Goal: Complete application form: Complete application form

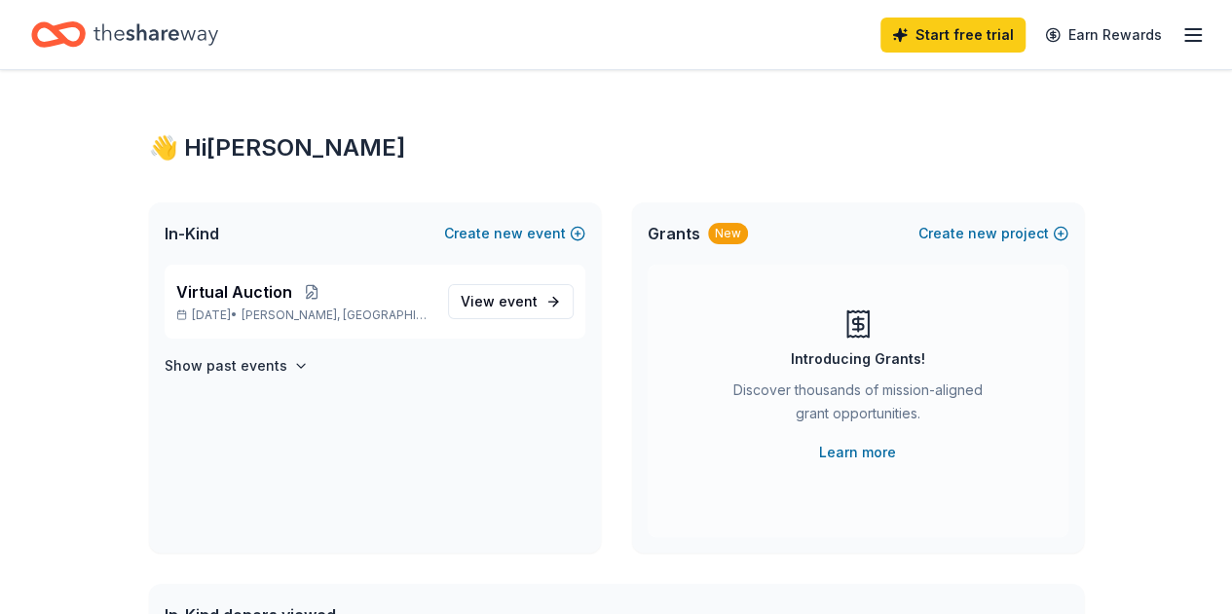
click at [1181, 33] on icon "button" at bounding box center [1192, 34] width 23 height 23
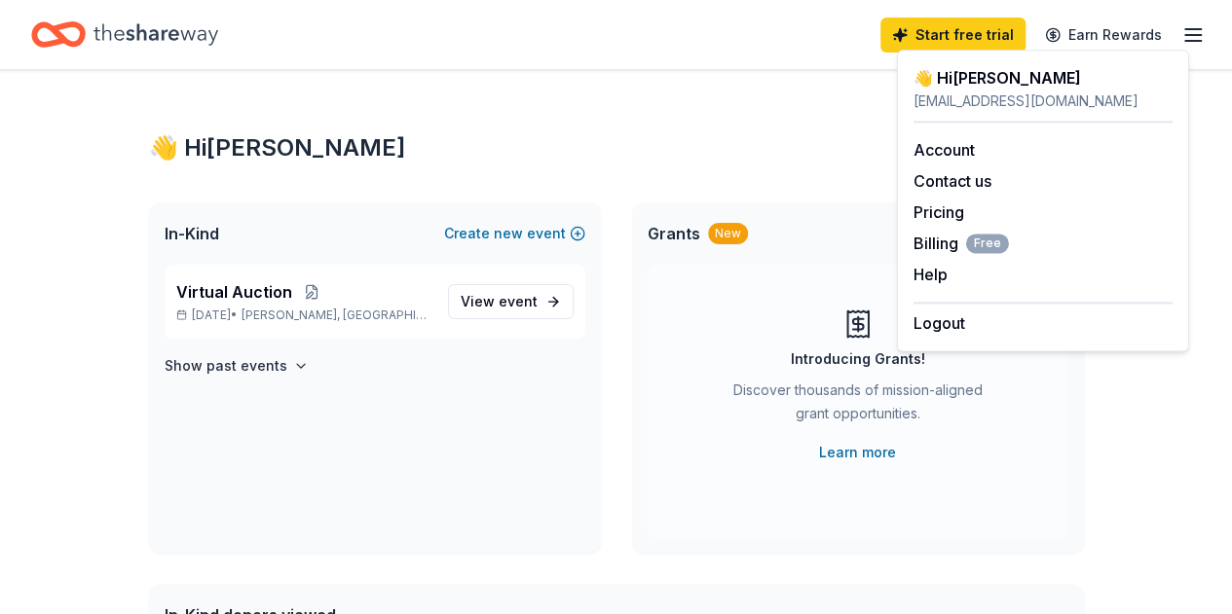
click at [415, 144] on div "👋 Hi Connie" at bounding box center [616, 147] width 935 height 31
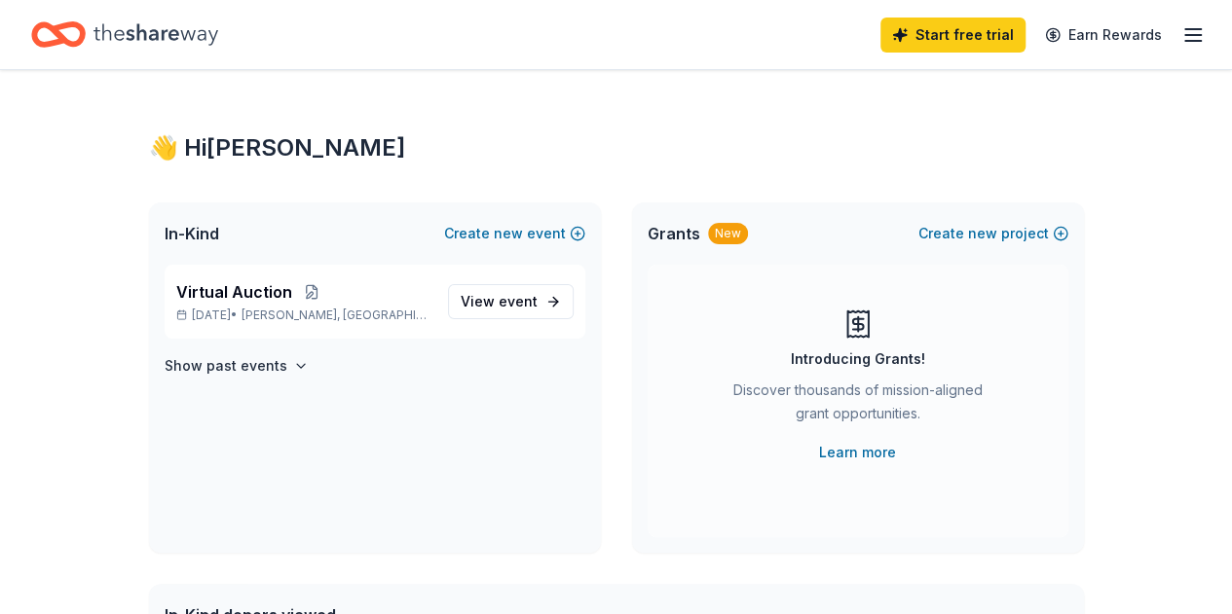
scroll to position [389, 0]
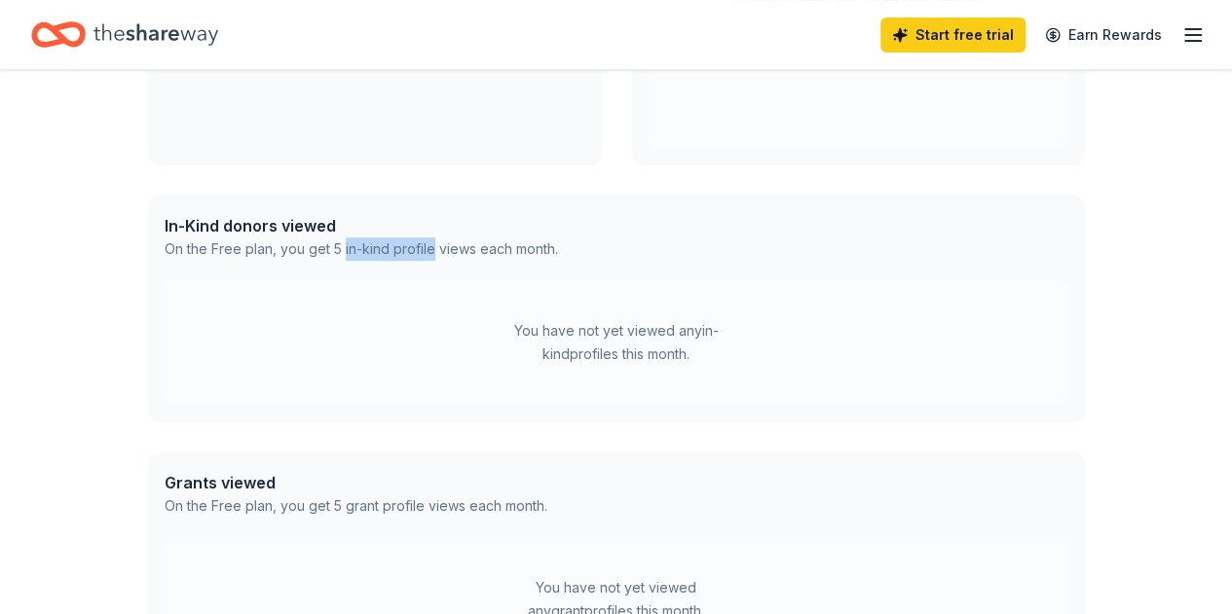
drag, startPoint x: 340, startPoint y: 246, endPoint x: 432, endPoint y: 246, distance: 92.5
click at [432, 246] on div "On the Free plan, you get 5 in-kind profile views each month." at bounding box center [361, 249] width 393 height 23
copy div "in-kind profile"
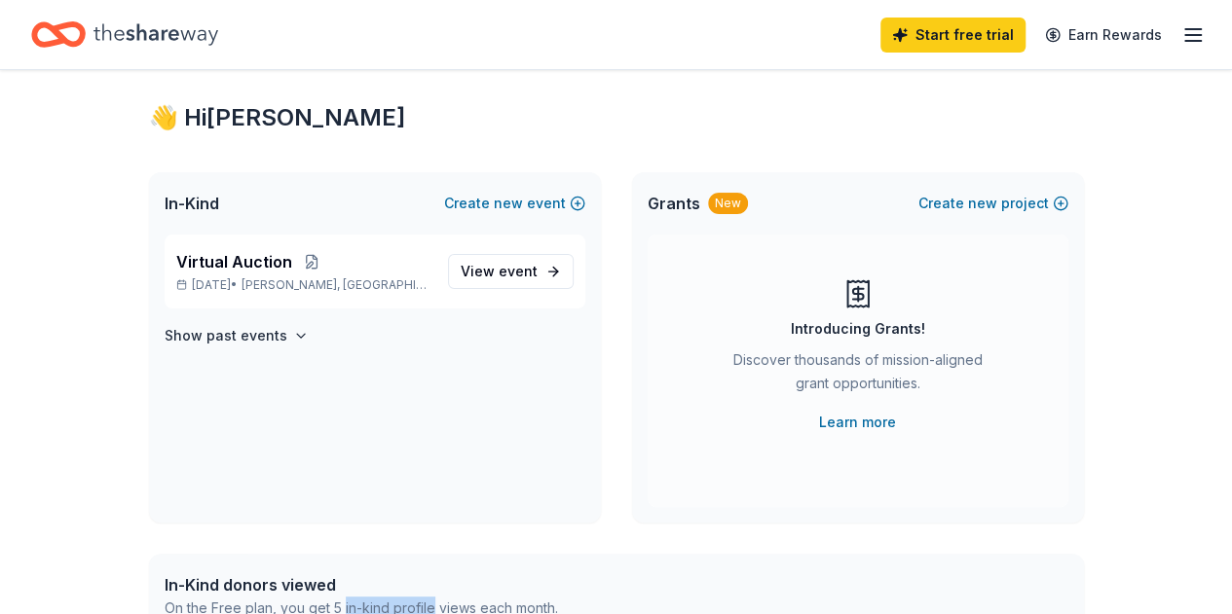
scroll to position [0, 0]
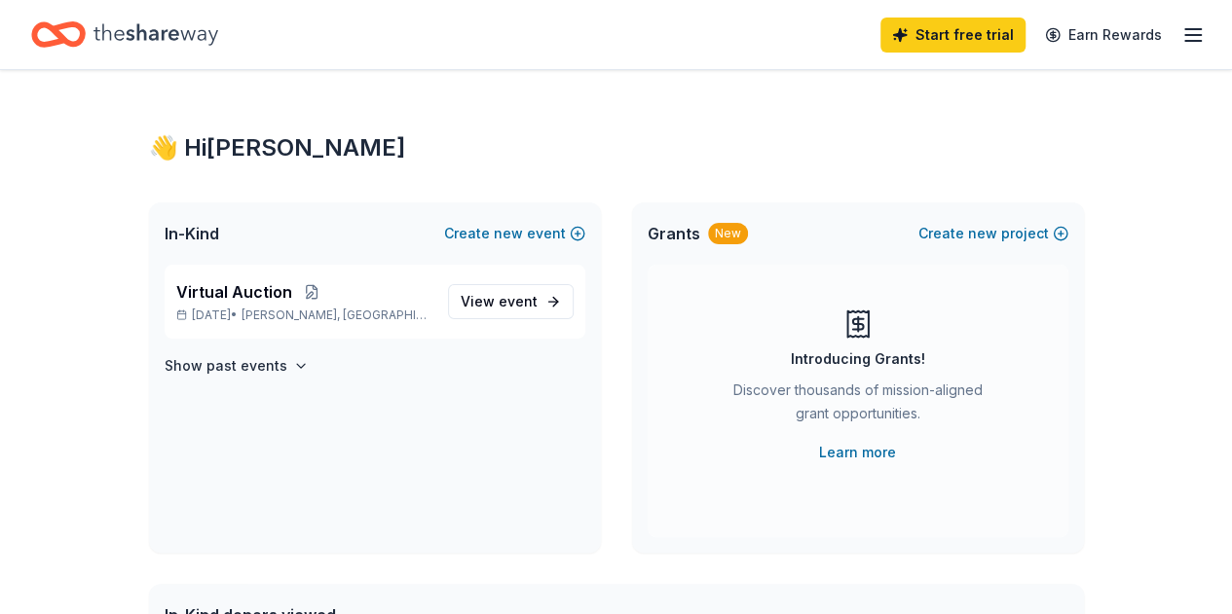
drag, startPoint x: 1178, startPoint y: 32, endPoint x: 1135, endPoint y: 44, distance: 44.4
click at [1181, 33] on icon "button" at bounding box center [1192, 34] width 23 height 23
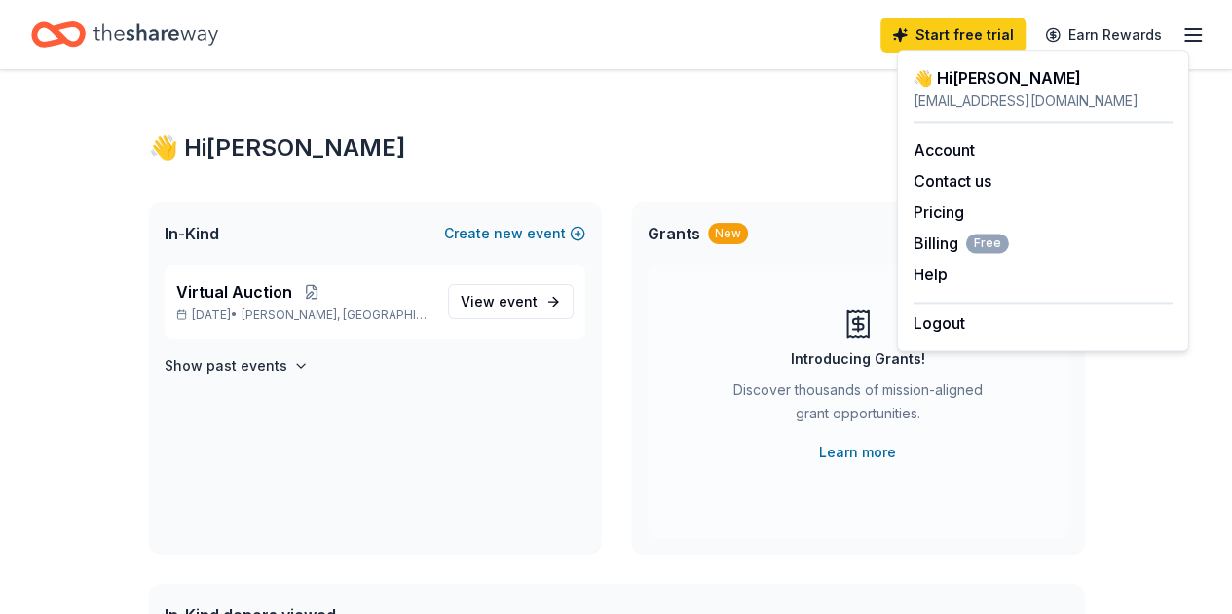
click at [765, 26] on div "Start free trial Earn Rewards" at bounding box center [615, 35] width 1169 height 46
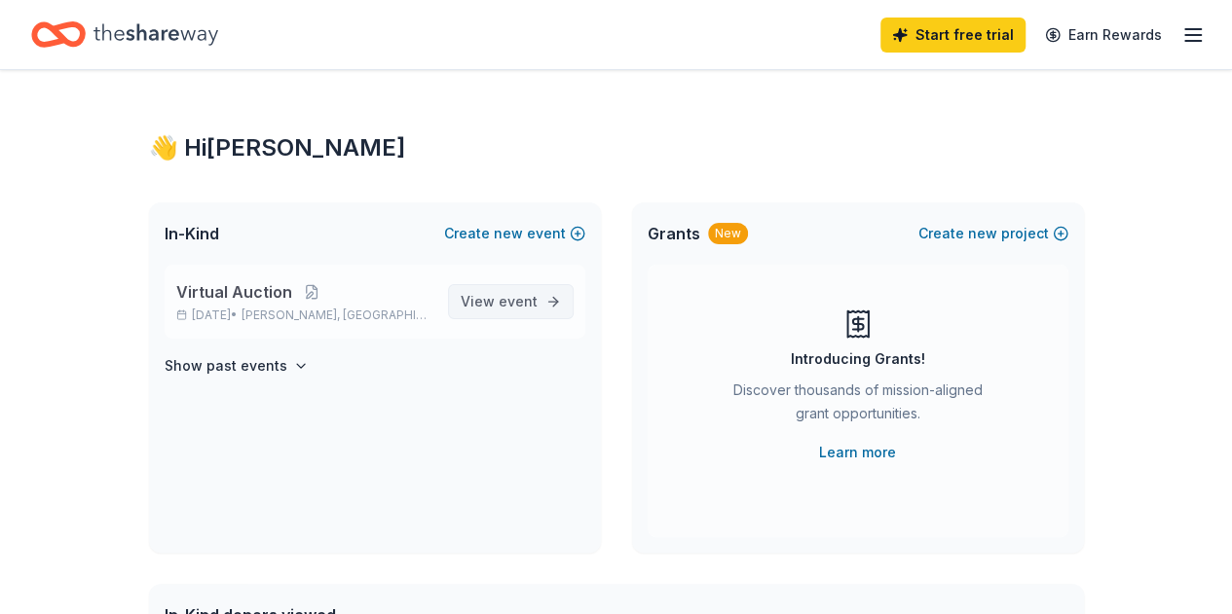
click at [483, 302] on span "View event" at bounding box center [499, 301] width 77 height 23
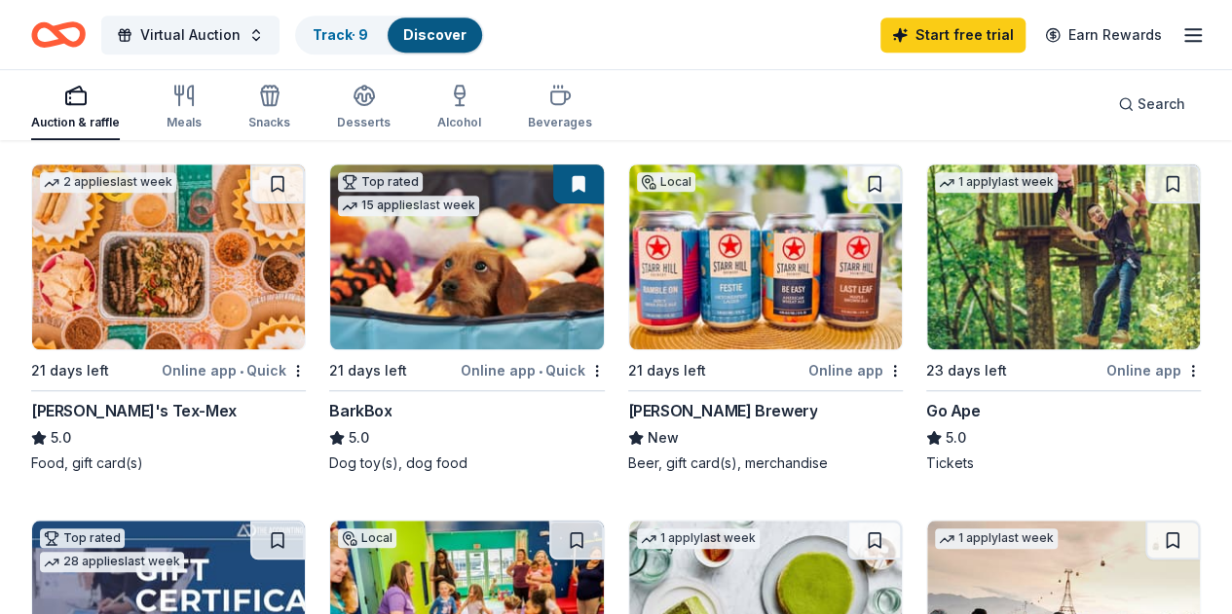
scroll to position [584, 0]
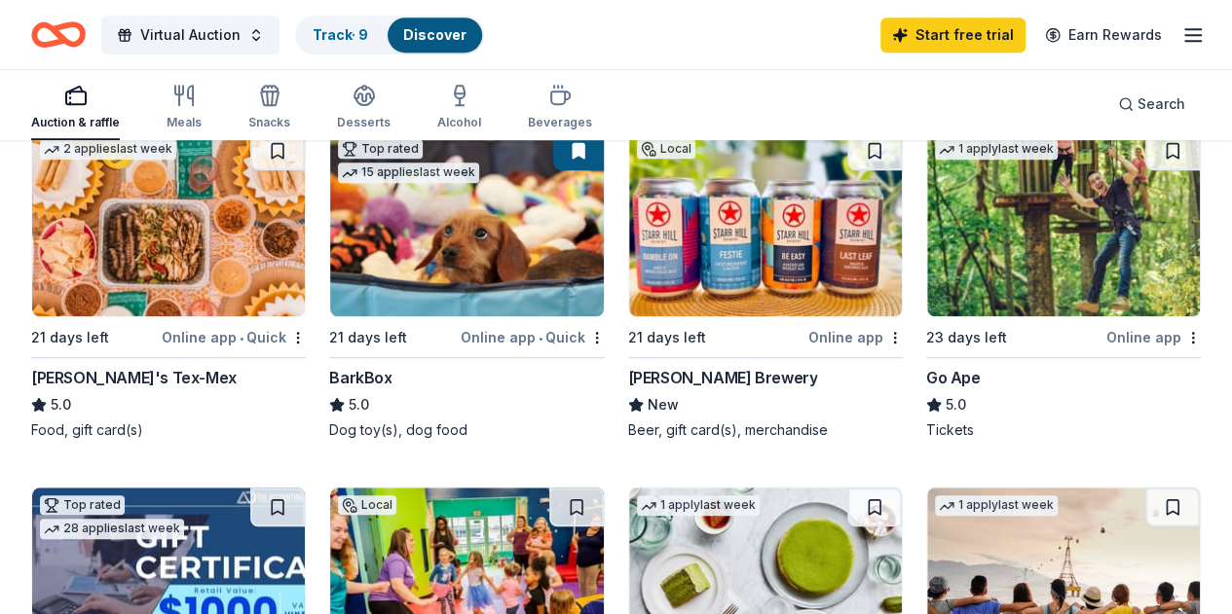
click at [305, 488] on img at bounding box center [168, 580] width 273 height 185
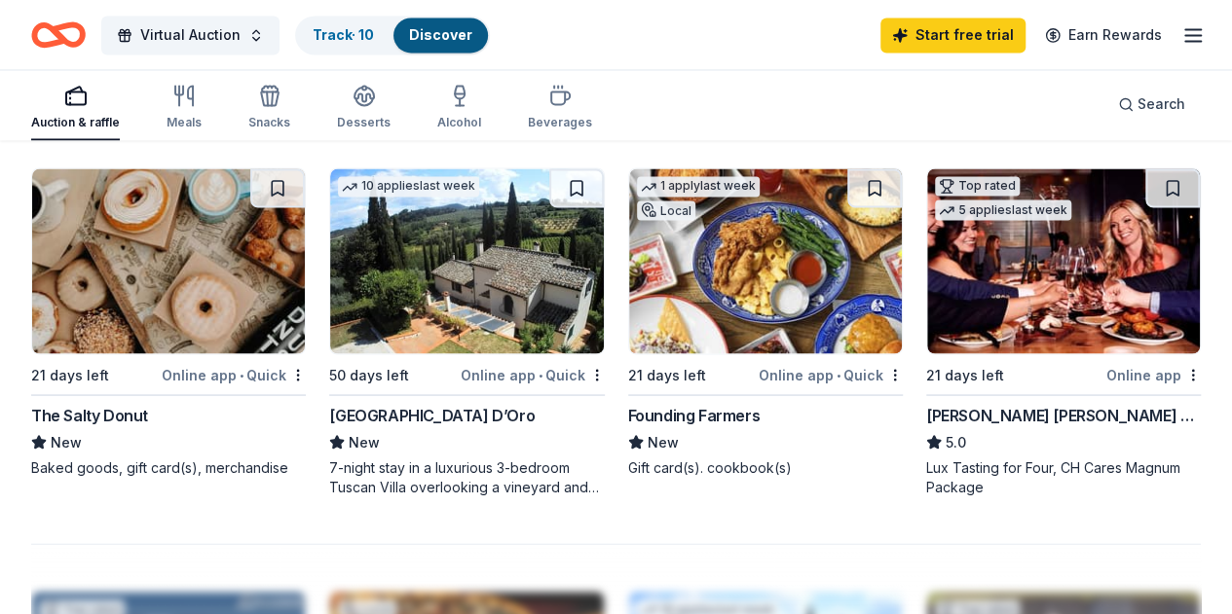
scroll to position [1363, 0]
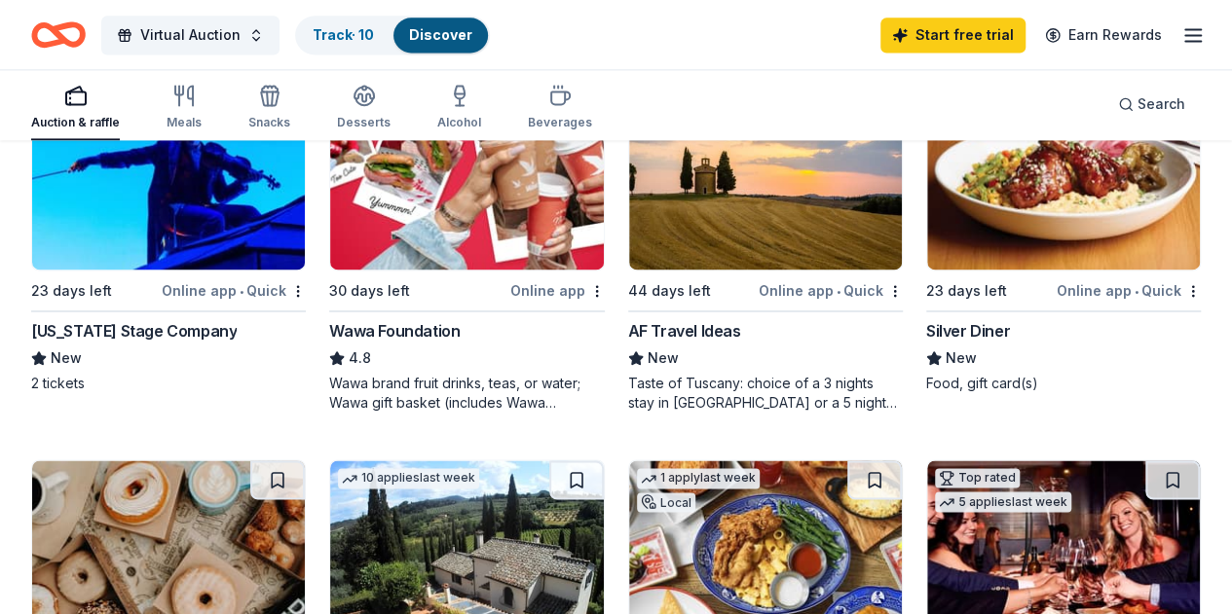
click at [596, 461] on img at bounding box center [466, 553] width 273 height 185
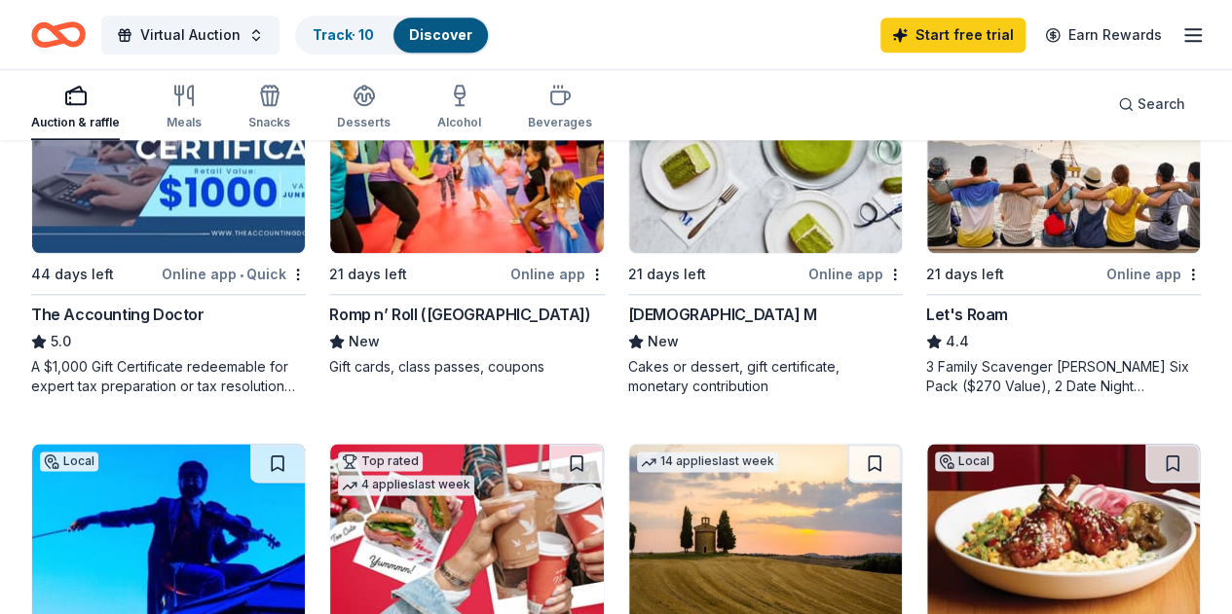
scroll to position [974, 0]
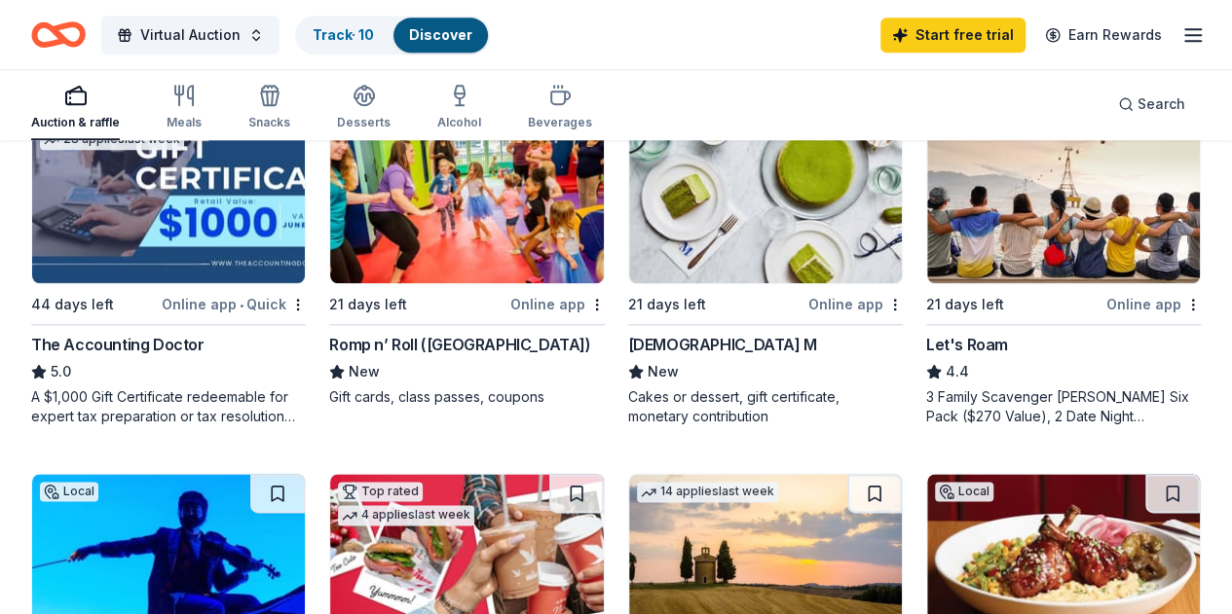
click at [603, 474] on img at bounding box center [466, 566] width 273 height 185
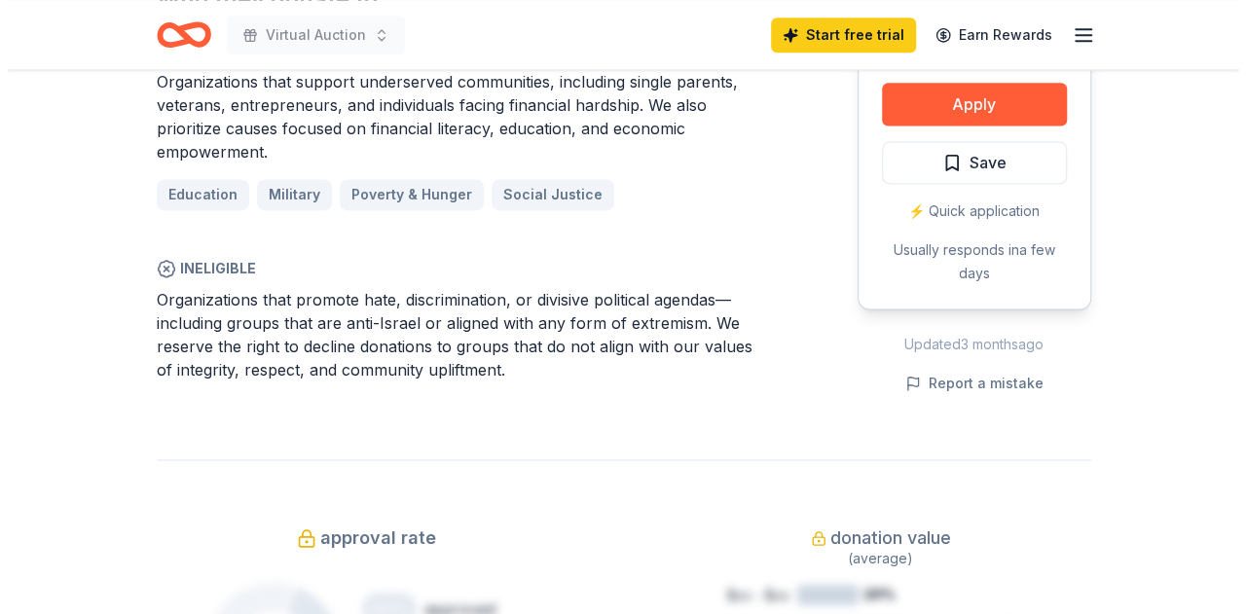
scroll to position [1071, 0]
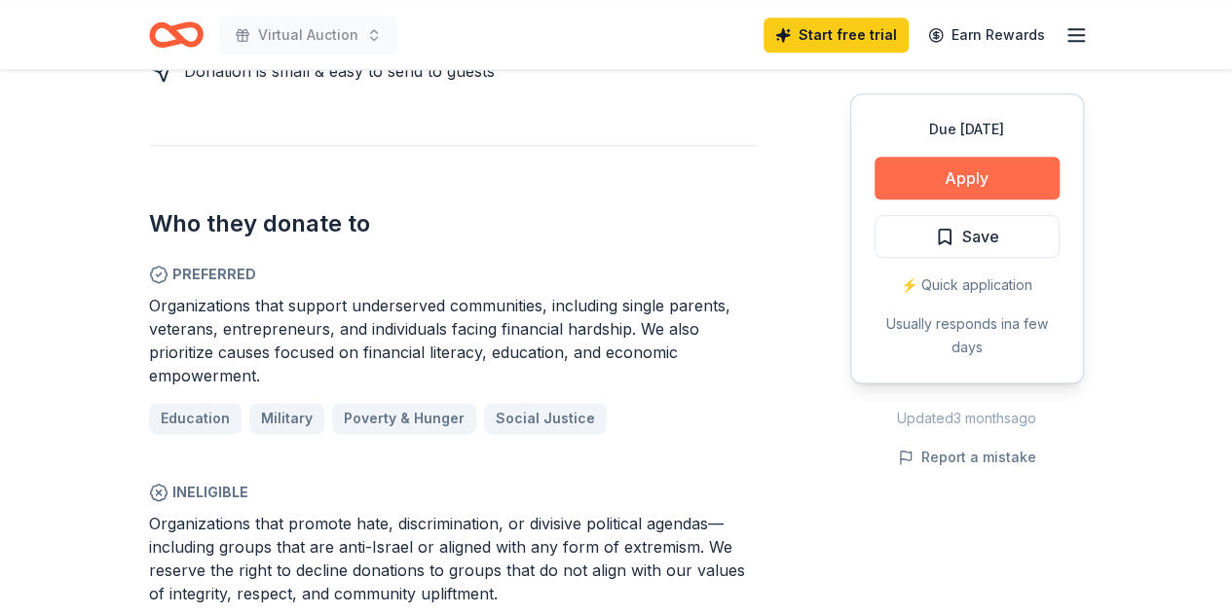
click at [966, 169] on button "Apply" at bounding box center [966, 178] width 185 height 43
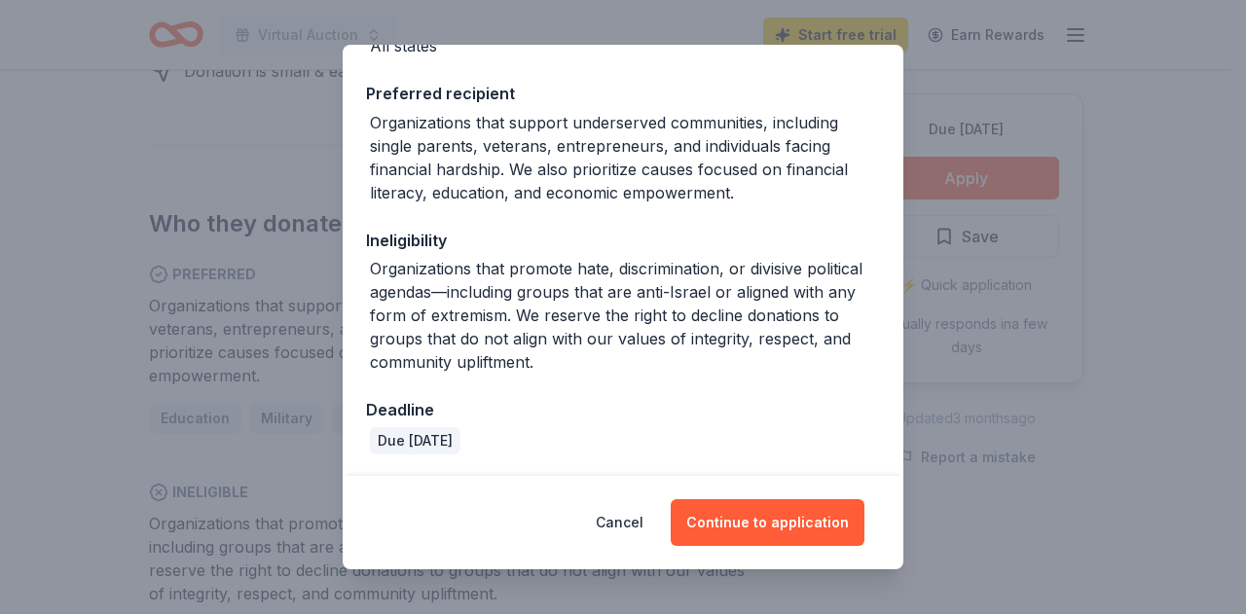
scroll to position [5, 0]
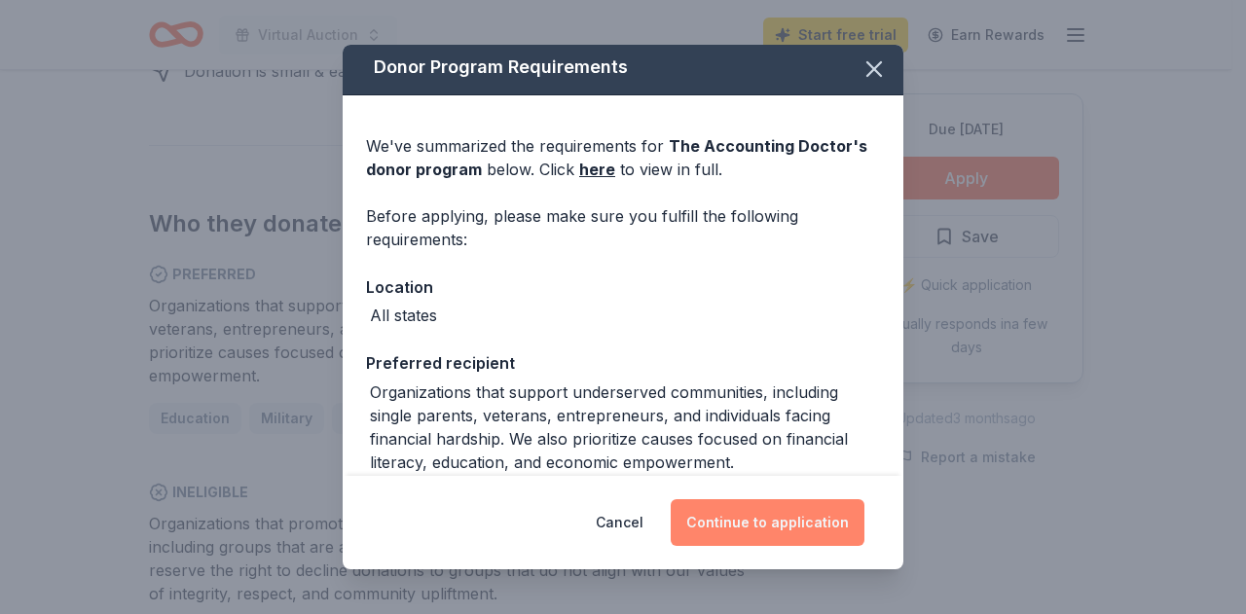
click at [747, 520] on button "Continue to application" at bounding box center [768, 522] width 194 height 47
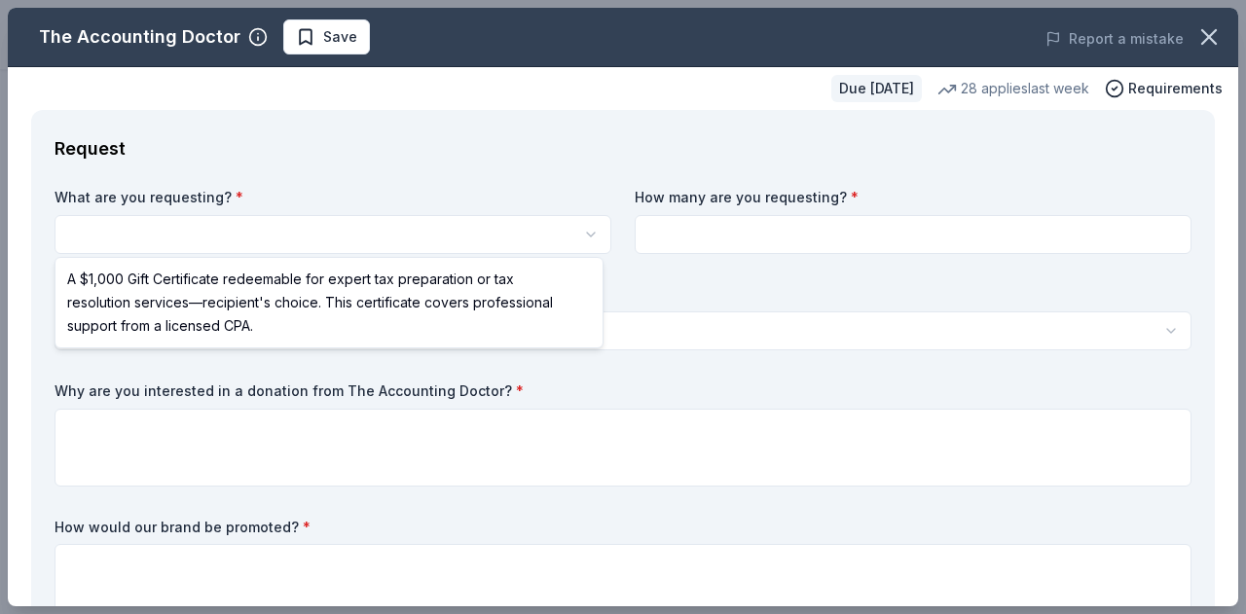
click at [269, 237] on html "Virtual Auction Save Apply Due in 44 days Share The Accounting Doctor 5.0 • 4 r…" at bounding box center [623, 307] width 1246 height 614
select select "A $1,000 Gift Certificate redeemable for expert tax preparation or tax resoluti…"
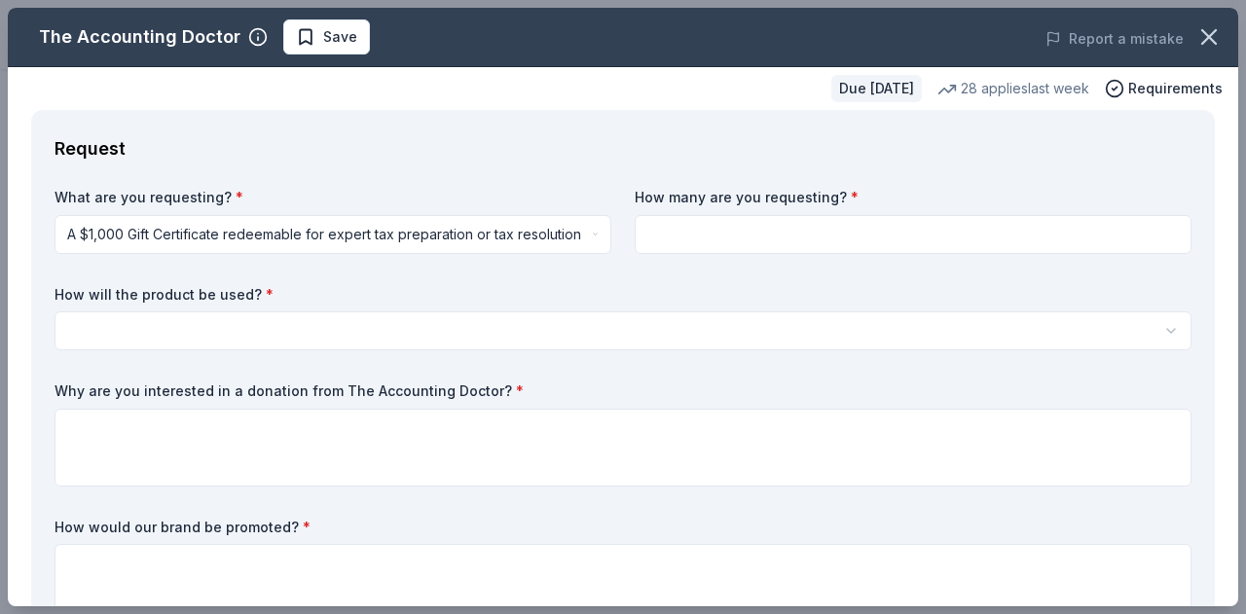
click at [853, 223] on input at bounding box center [913, 234] width 557 height 39
type input "2"
click at [236, 313] on html "Virtual Auction Save Apply Due in 44 days Share The Accounting Doctor 5.0 • 4 r…" at bounding box center [623, 307] width 1246 height 614
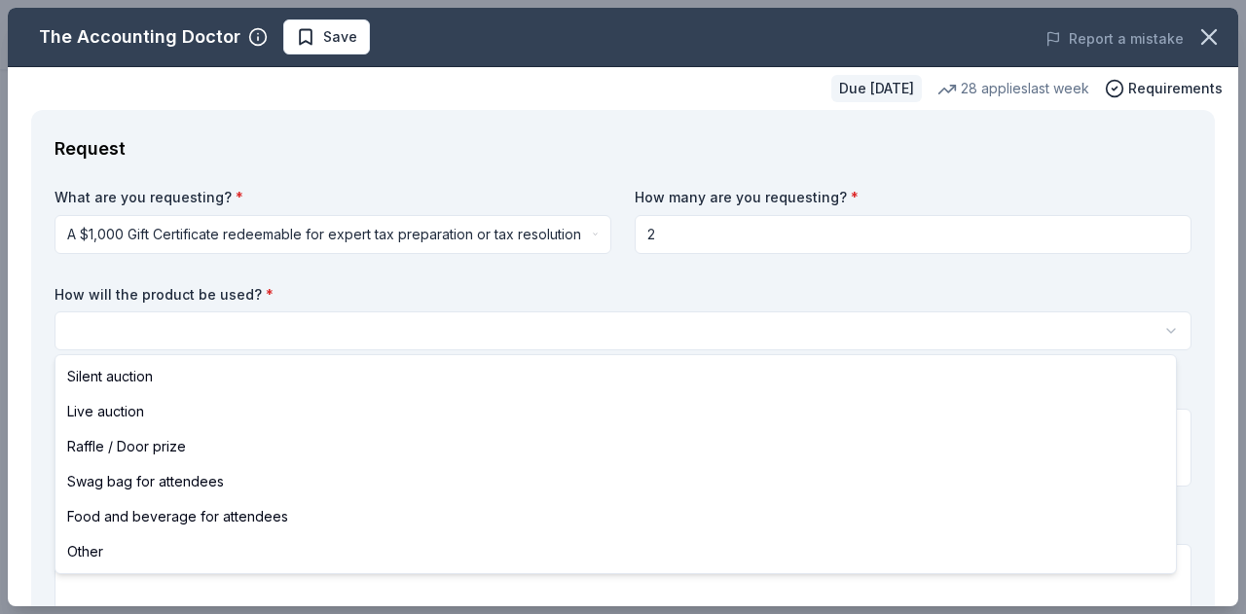
select select "silentAuction"
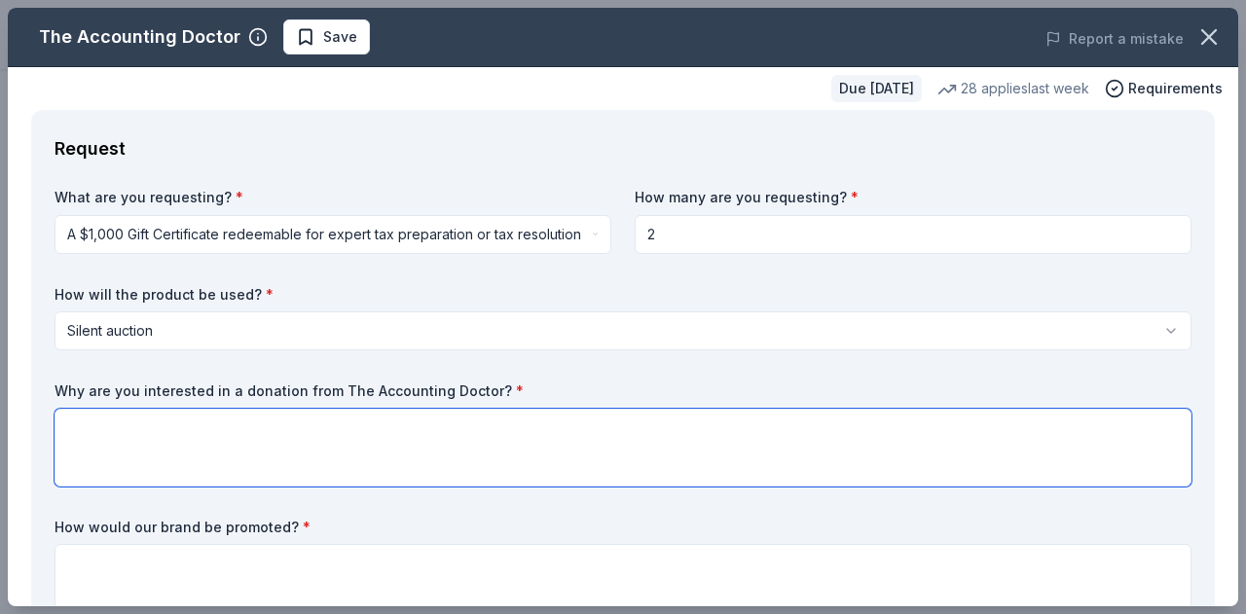
click at [80, 442] on textarea at bounding box center [623, 448] width 1137 height 78
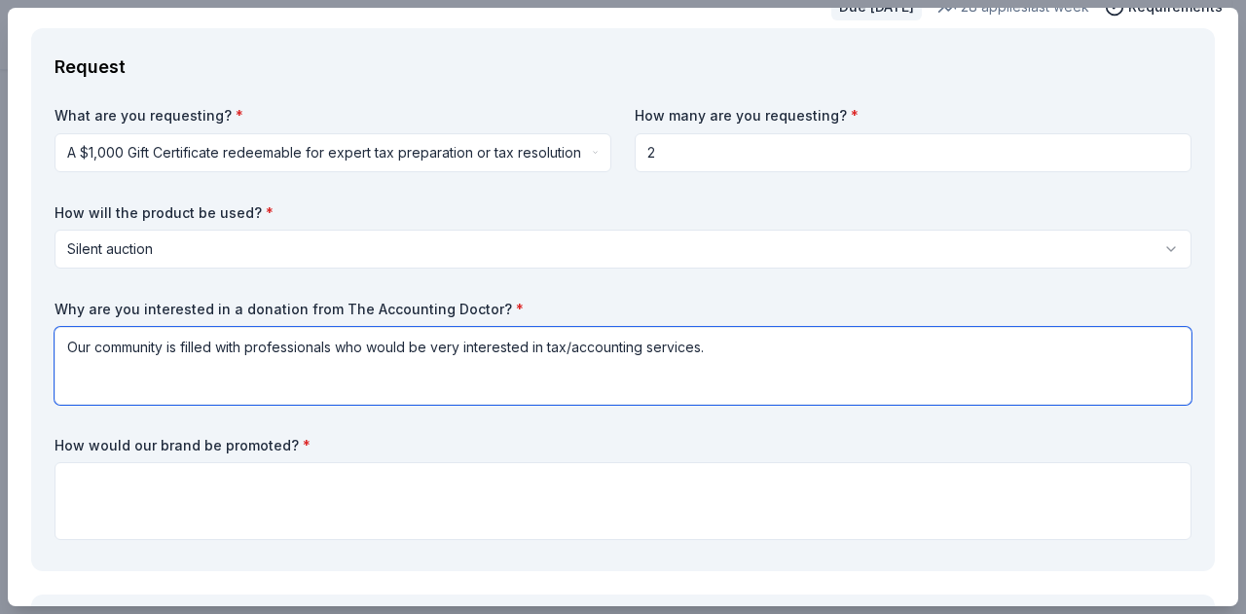
scroll to position [195, 0]
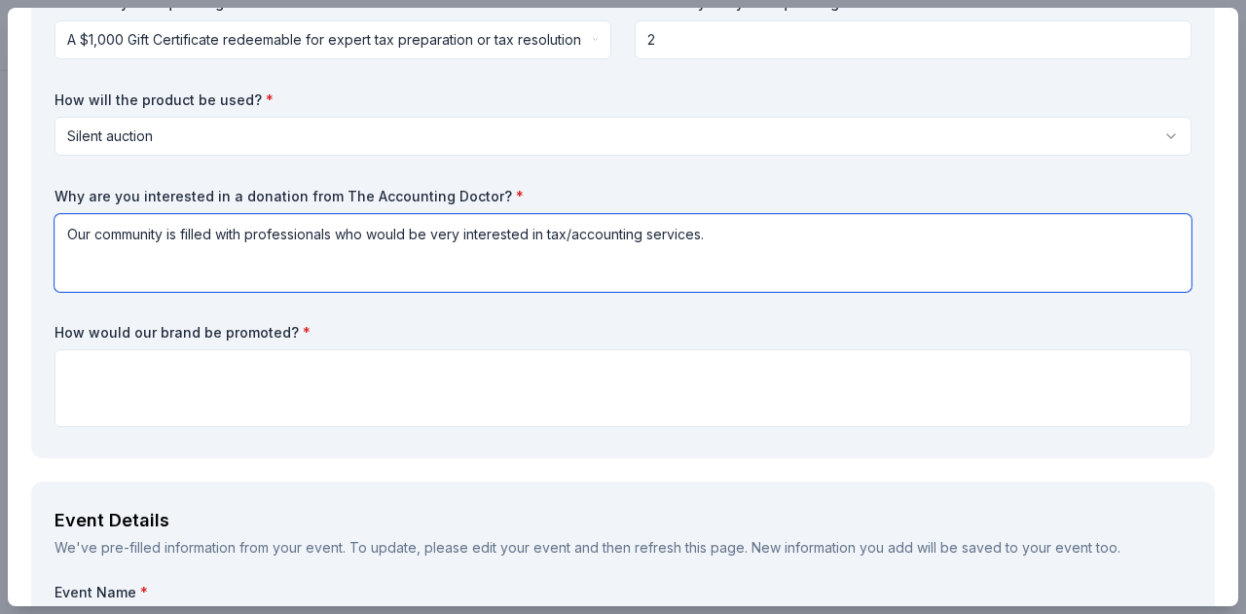
type textarea "Our community is filled with professionals who would be very interested in tax/…"
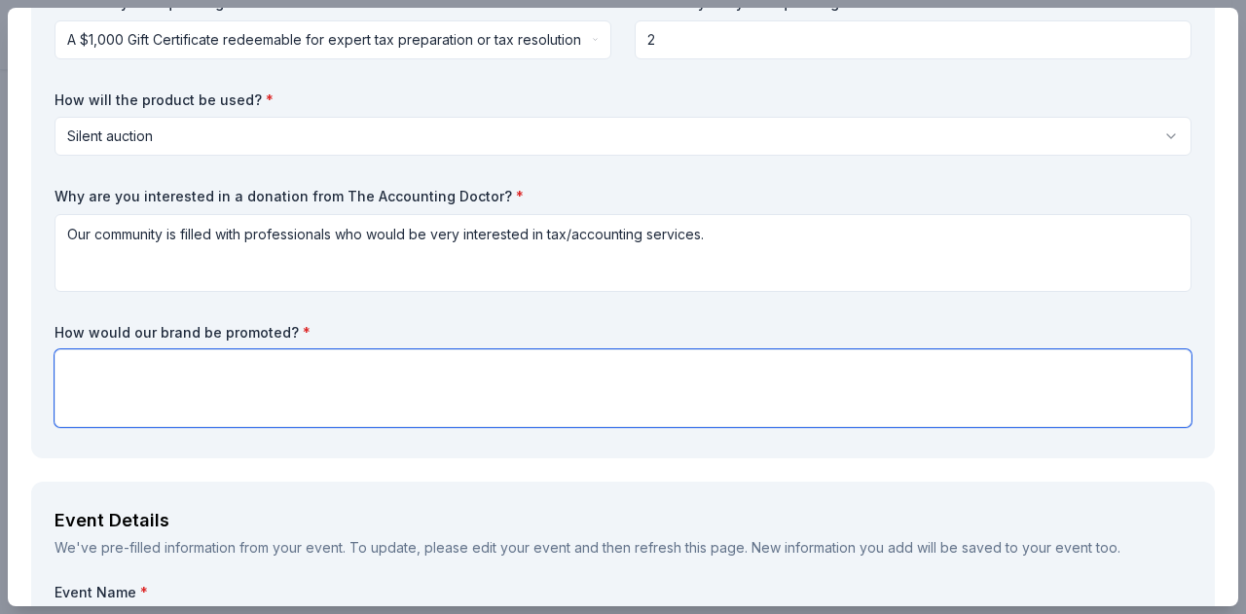
click at [208, 382] on textarea at bounding box center [623, 389] width 1137 height 78
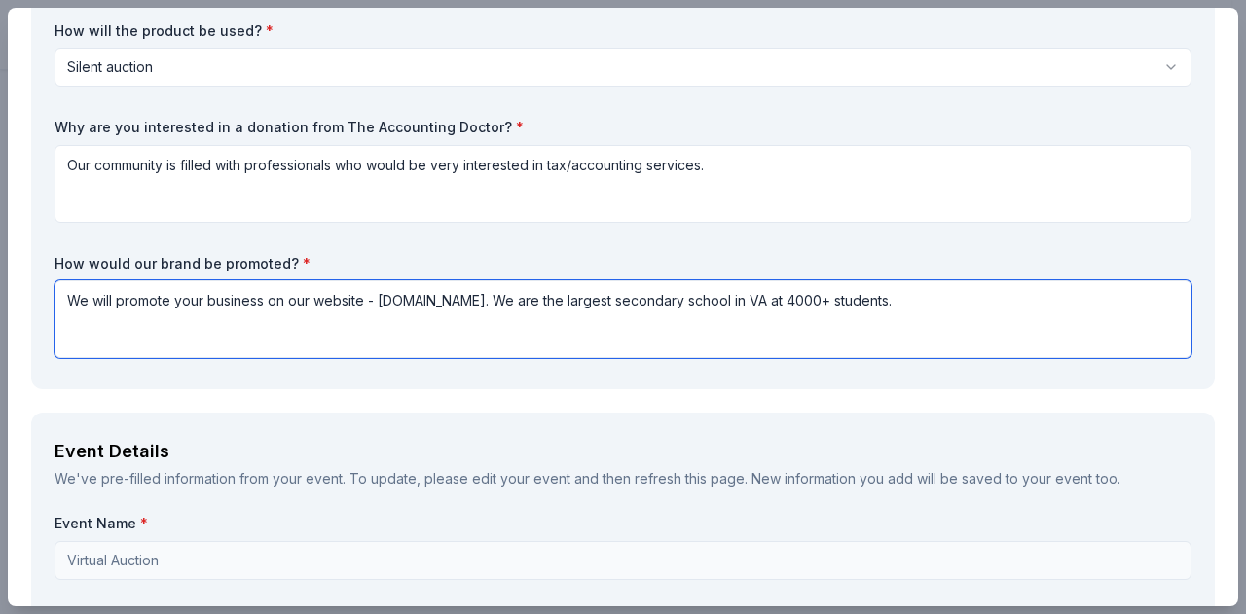
scroll to position [389, 0]
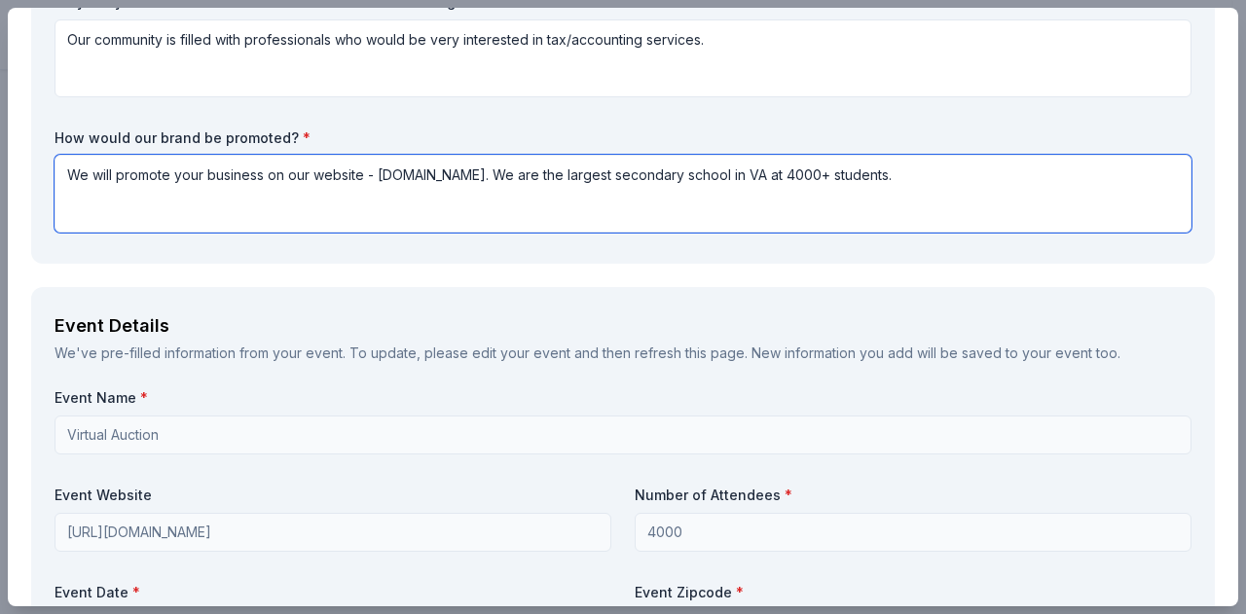
type textarea "We will promote your business on our website - lbssptsa.org. We are the largest…"
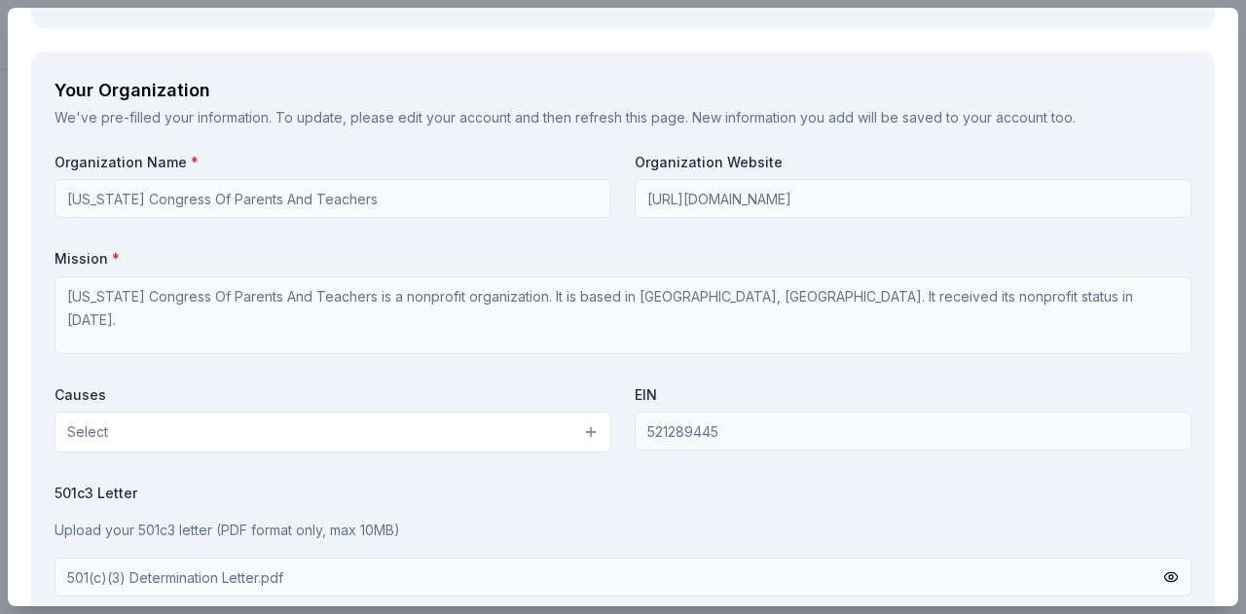
scroll to position [1984, 0]
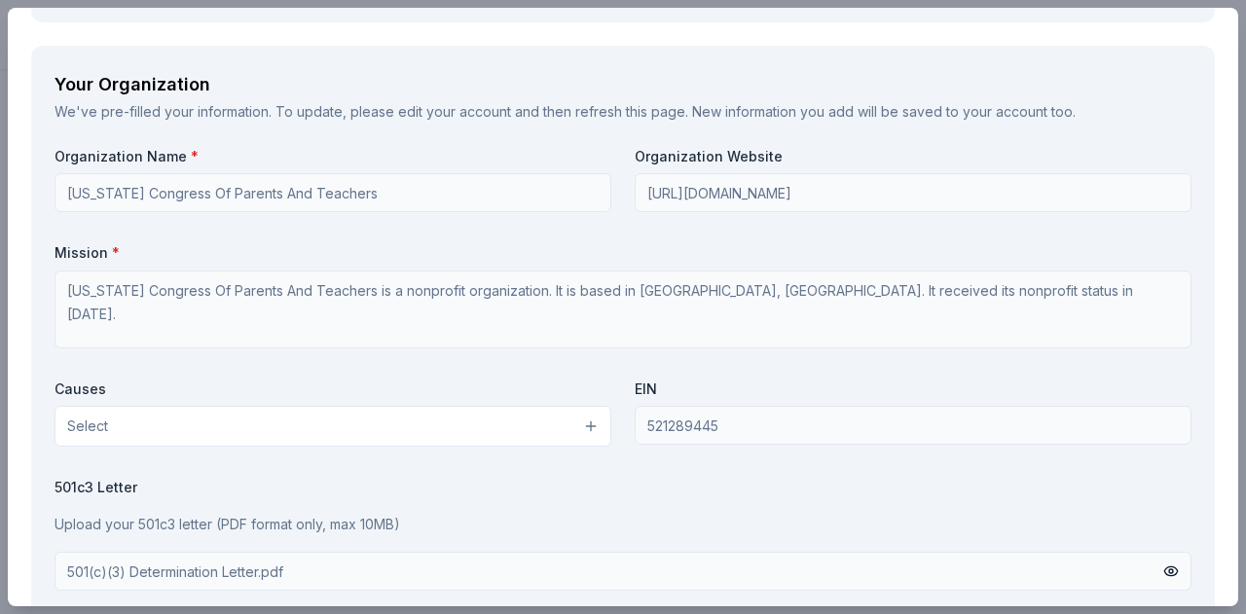
click at [166, 420] on button "Select" at bounding box center [333, 426] width 557 height 41
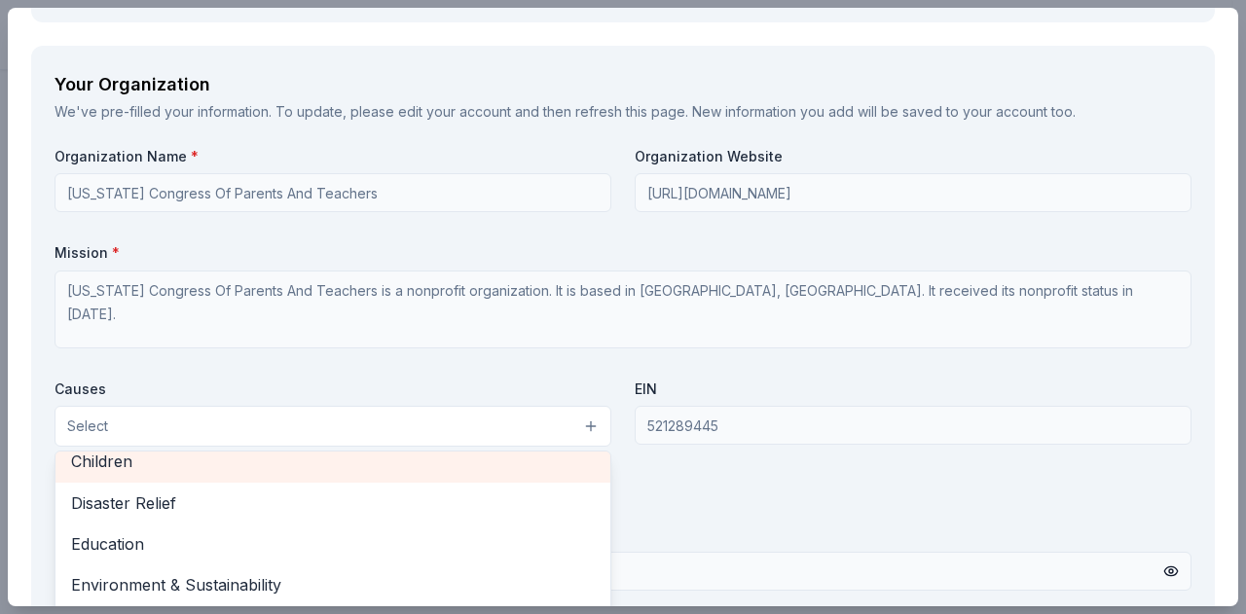
click at [109, 460] on span "Children" at bounding box center [333, 461] width 524 height 25
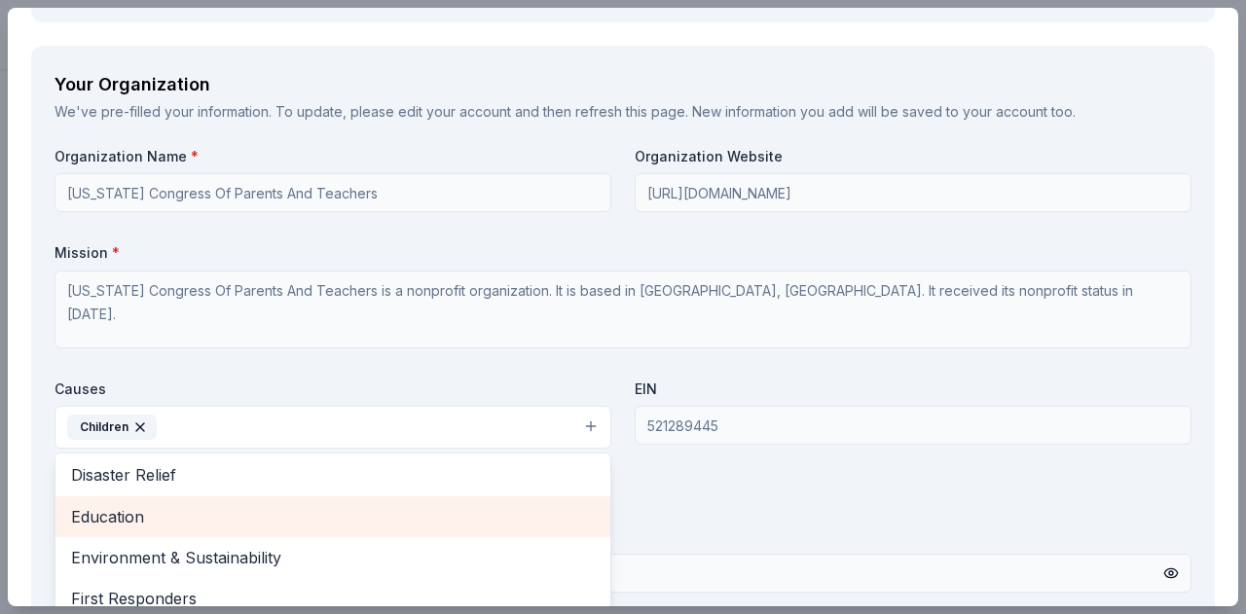
click at [129, 515] on span "Education" at bounding box center [333, 516] width 524 height 25
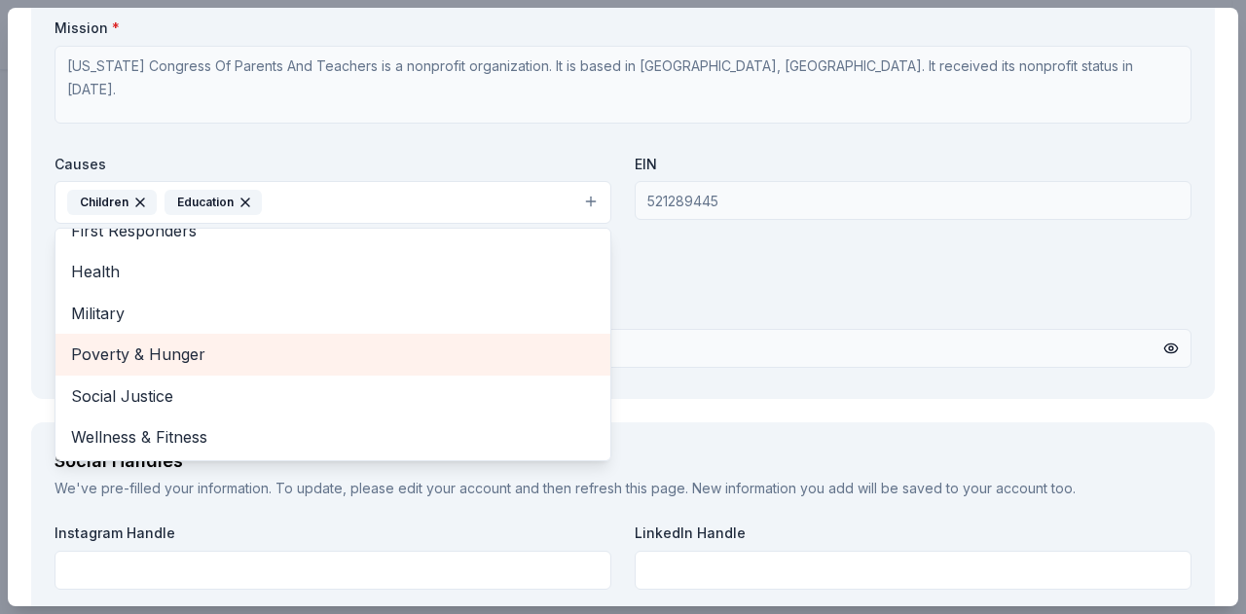
scroll to position [2218, 0]
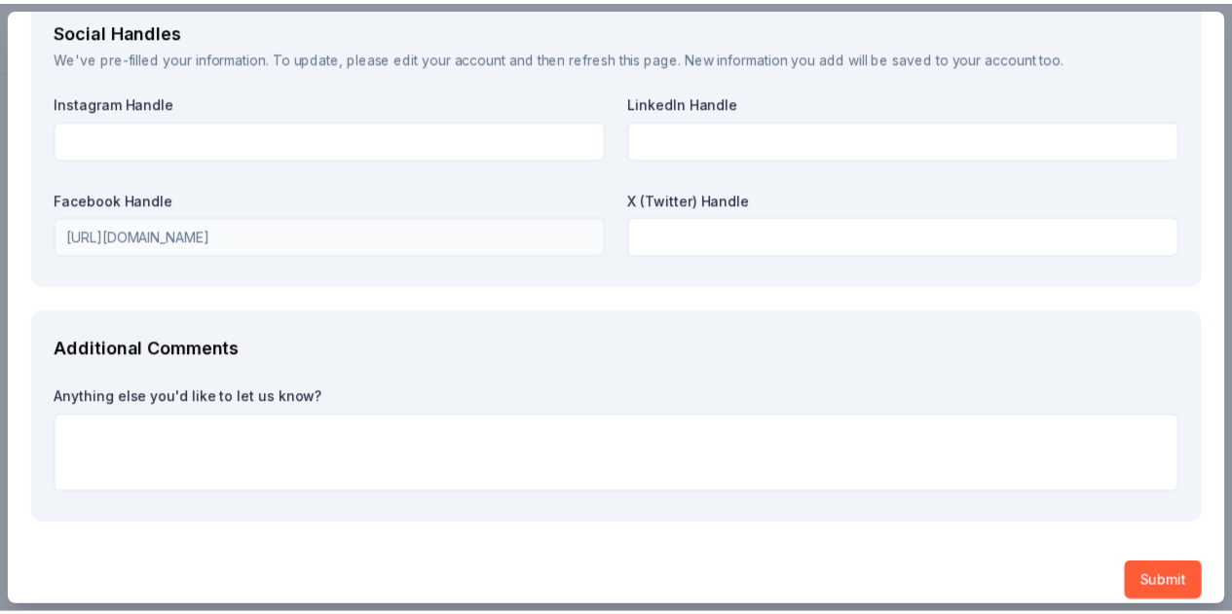
scroll to position [2655, 0]
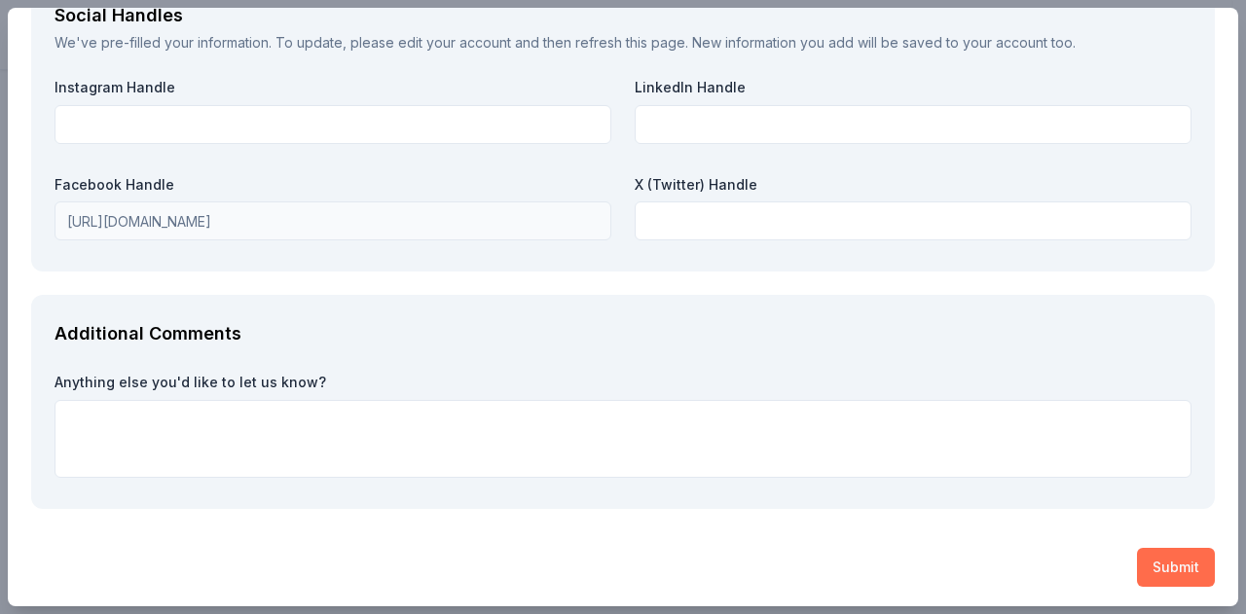
click at [1174, 564] on button "Submit" at bounding box center [1176, 567] width 78 height 39
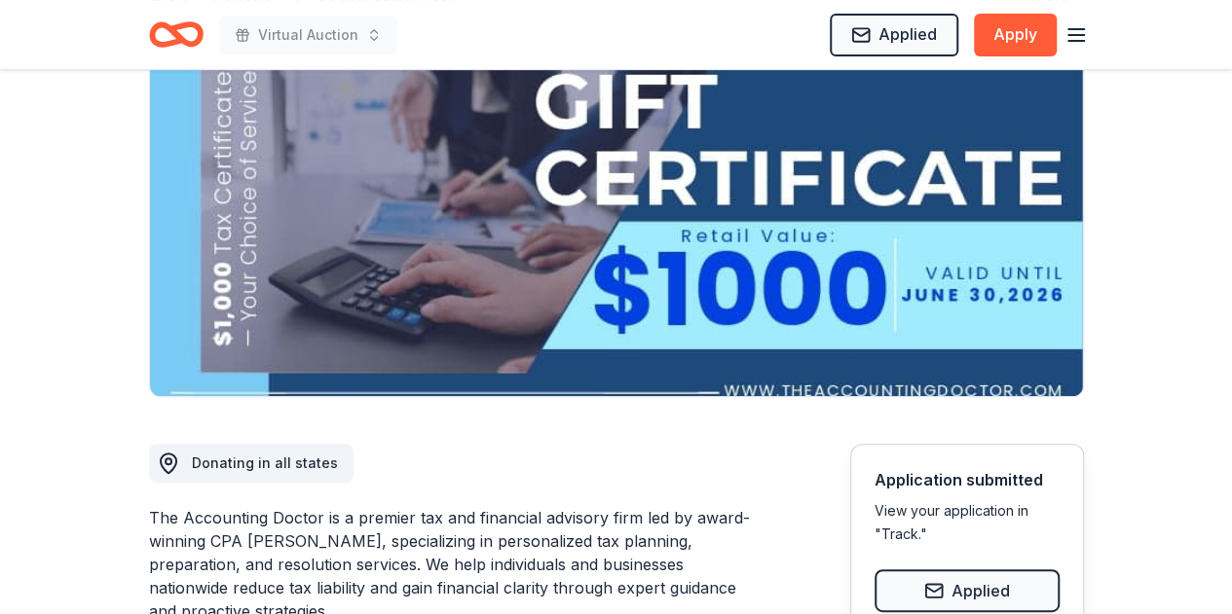
scroll to position [0, 0]
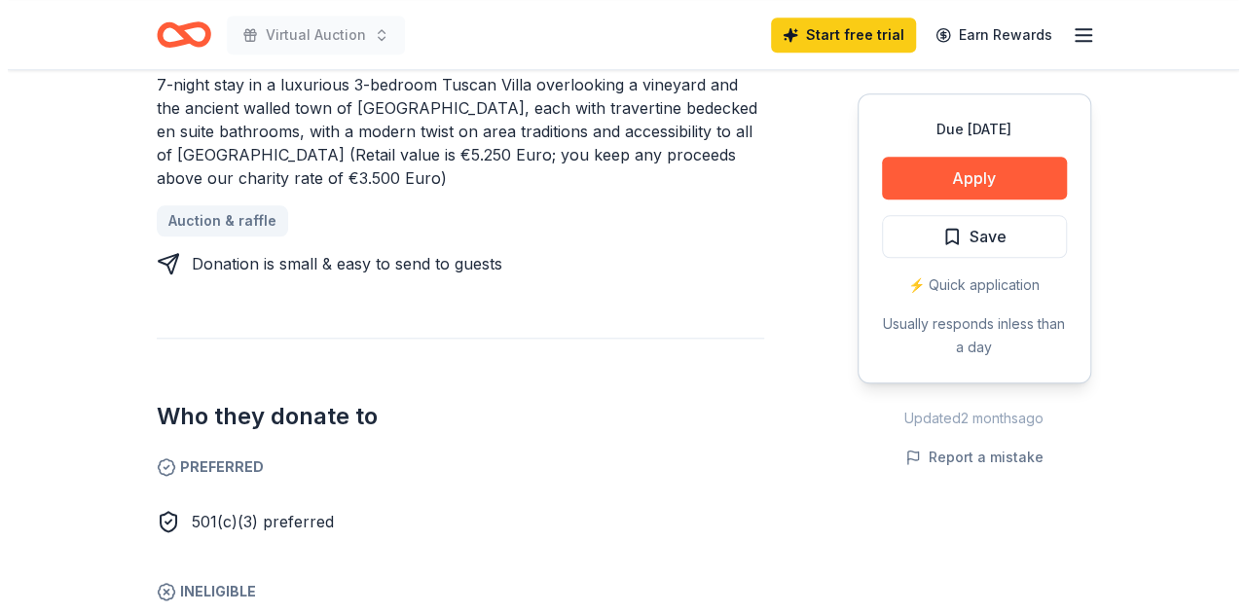
scroll to position [876, 0]
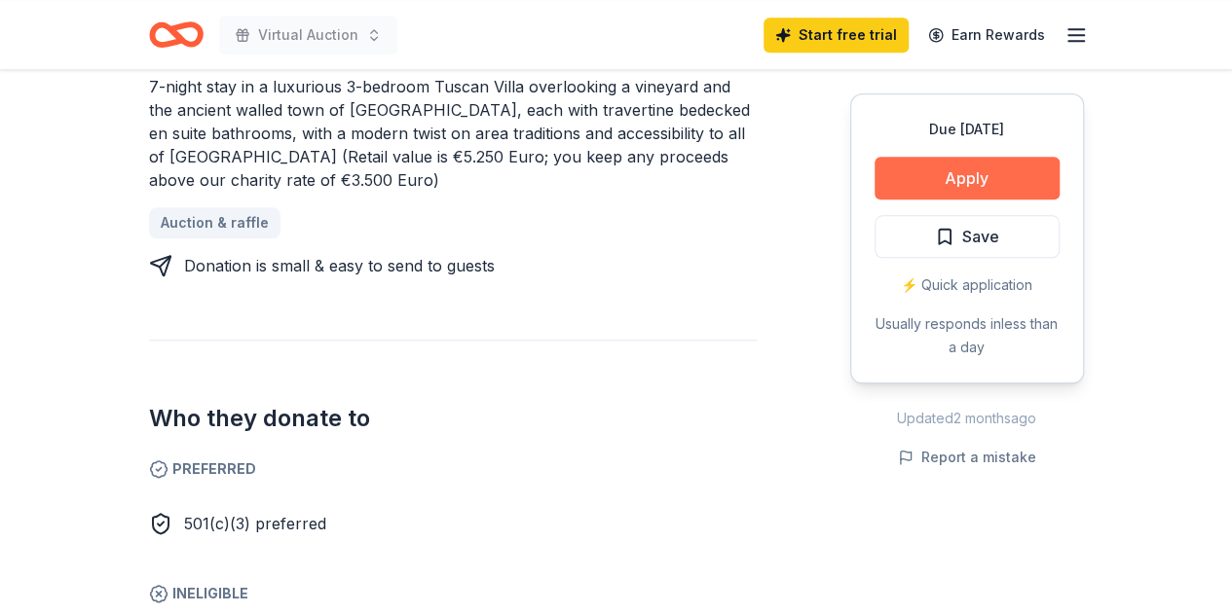
click at [961, 172] on button "Apply" at bounding box center [966, 178] width 185 height 43
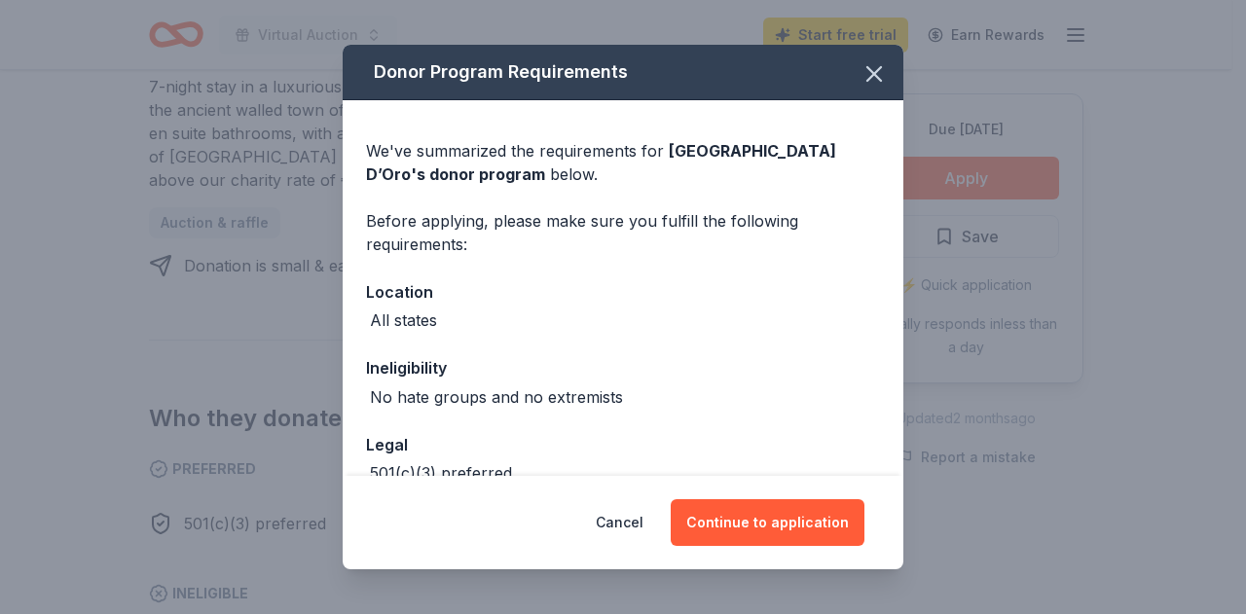
scroll to position [111, 0]
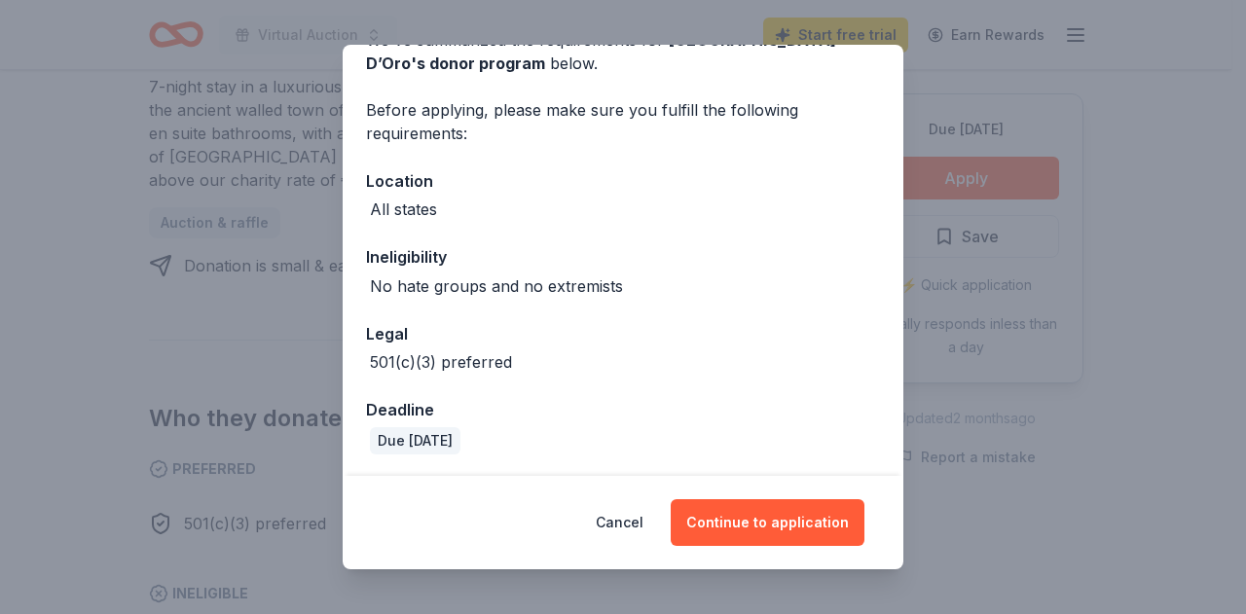
click at [693, 498] on div "Cancel Continue to application" at bounding box center [623, 522] width 561 height 93
click at [707, 524] on button "Continue to application" at bounding box center [768, 522] width 194 height 47
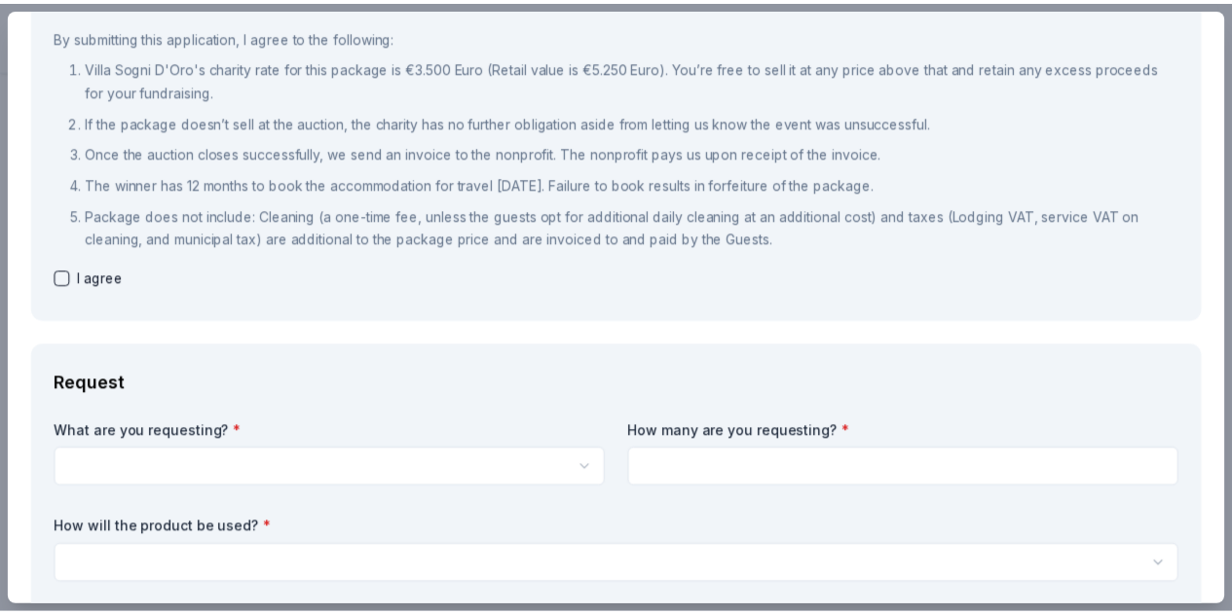
scroll to position [0, 0]
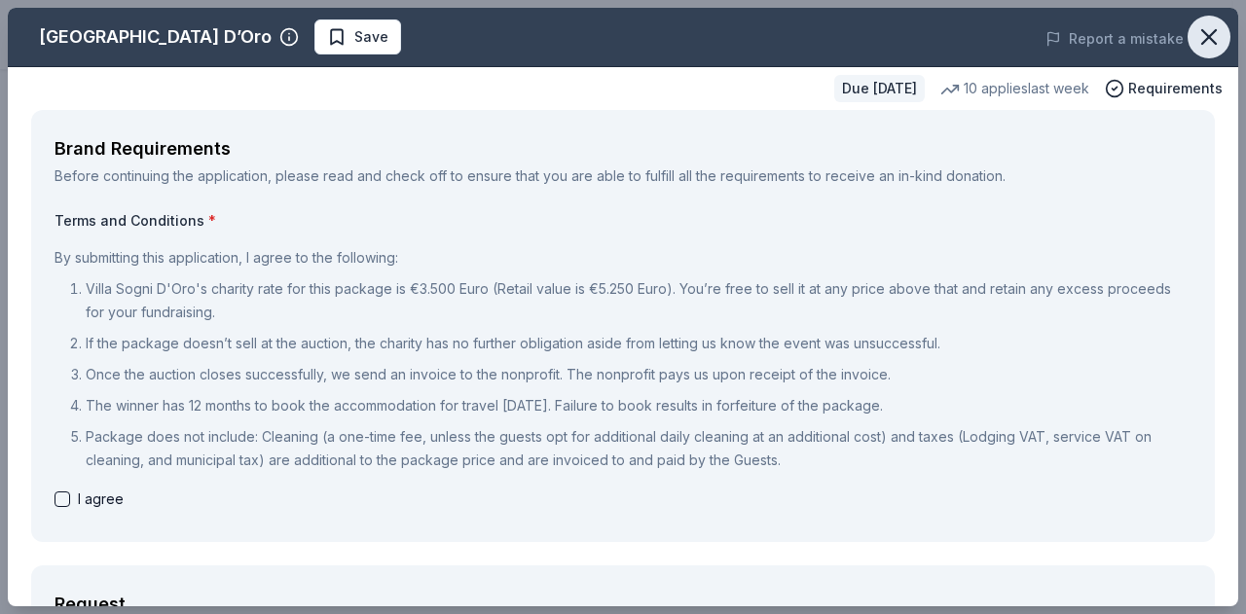
click at [1196, 42] on icon "button" at bounding box center [1209, 36] width 27 height 27
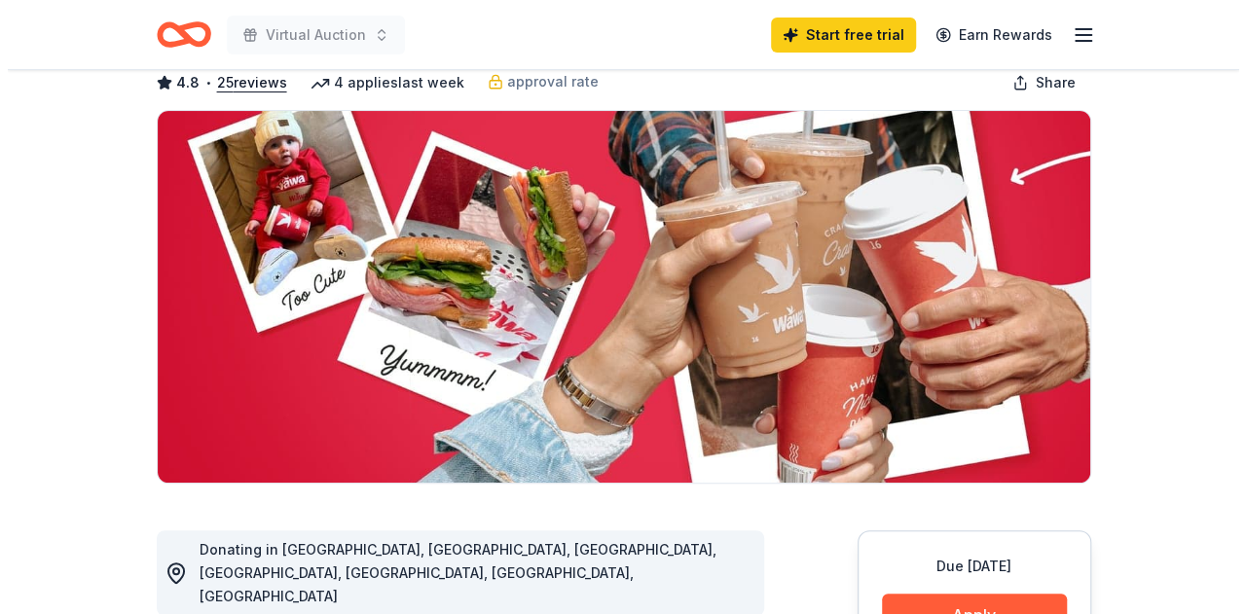
scroll to position [195, 0]
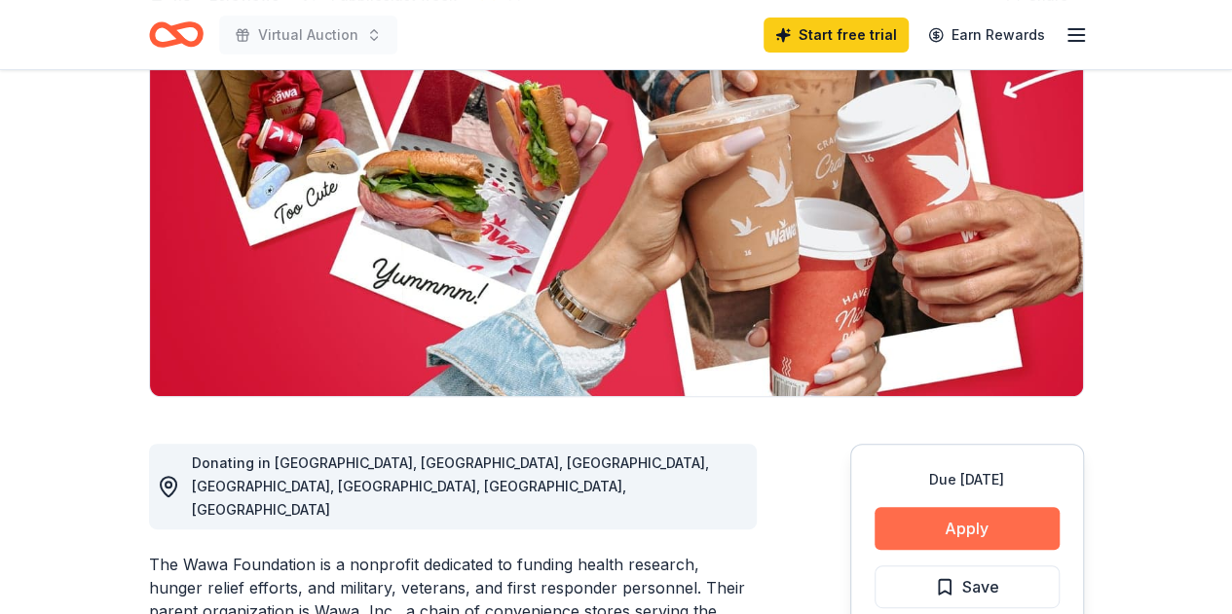
click at [934, 524] on button "Apply" at bounding box center [966, 528] width 185 height 43
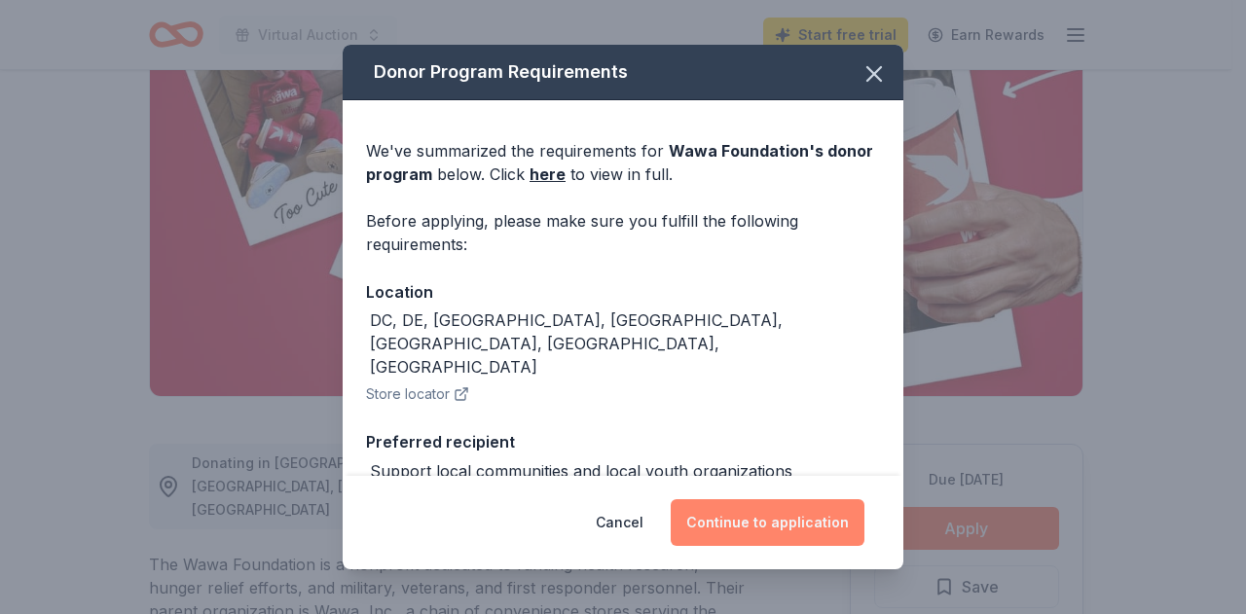
click at [761, 530] on button "Continue to application" at bounding box center [768, 522] width 194 height 47
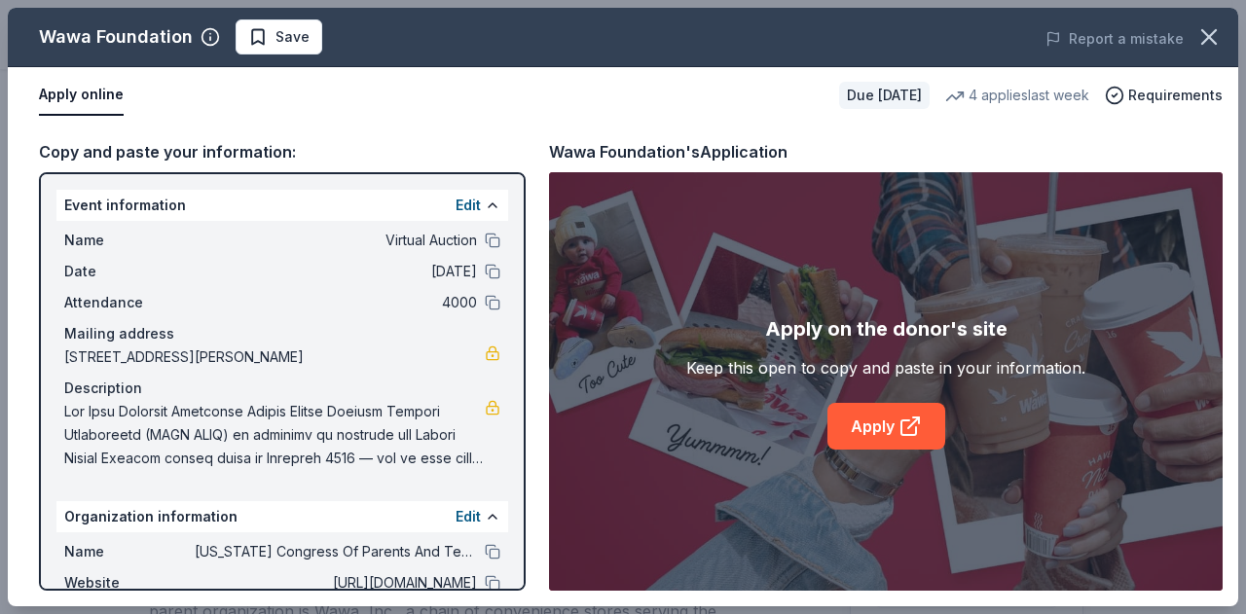
scroll to position [162, 0]
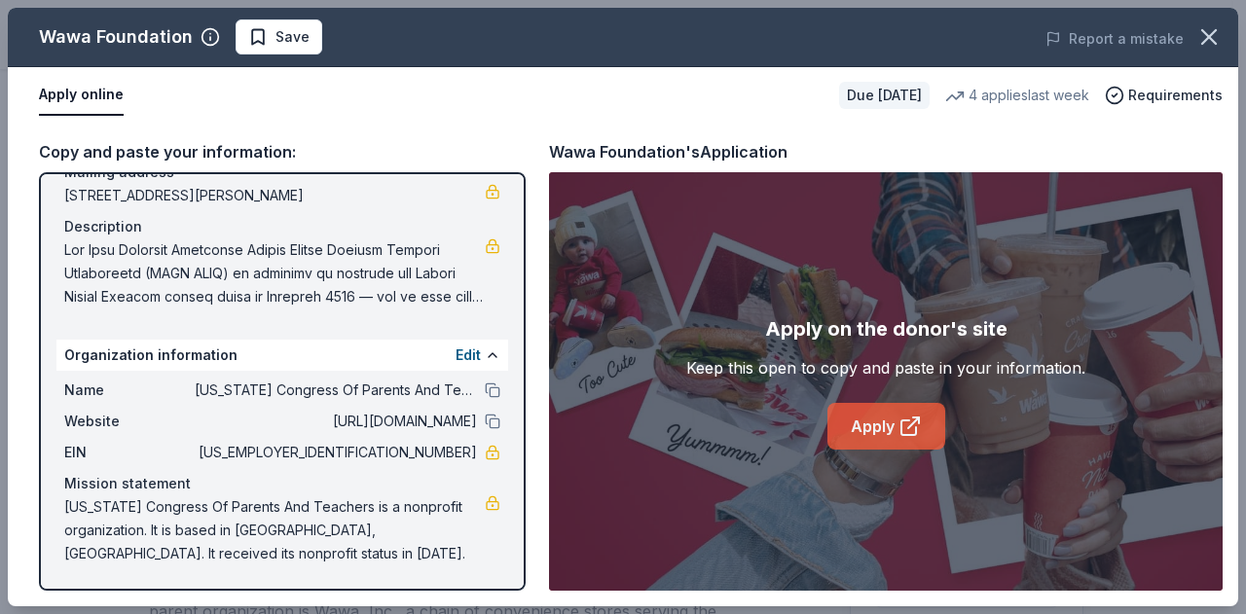
click at [873, 421] on link "Apply" at bounding box center [887, 426] width 118 height 47
